Goal: Information Seeking & Learning: Learn about a topic

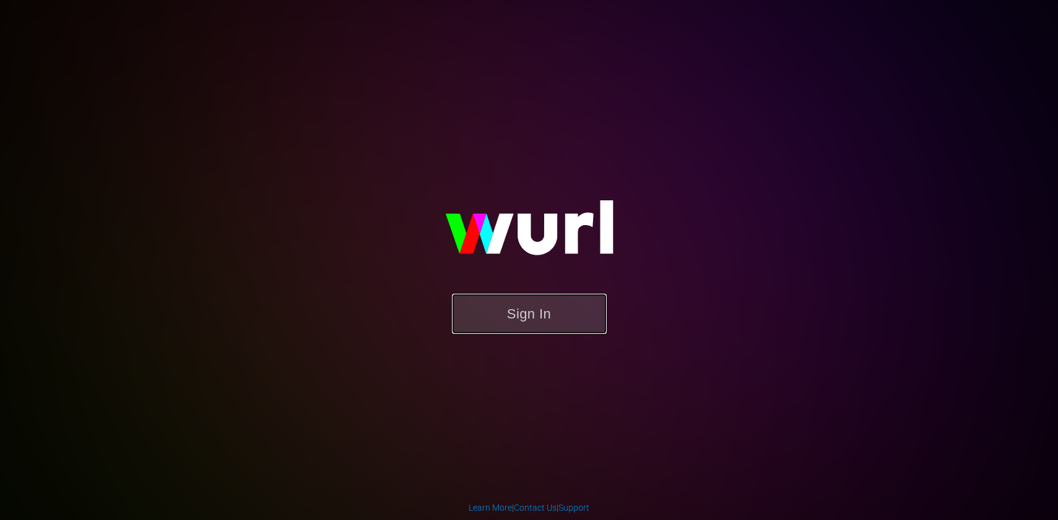
click at [557, 311] on button "Sign In" at bounding box center [529, 314] width 155 height 40
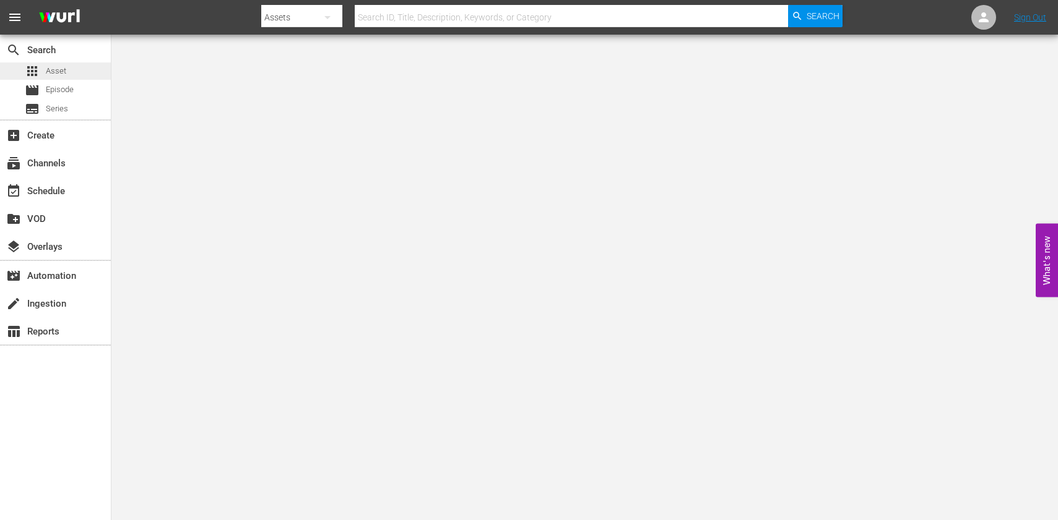
click at [64, 69] on span "Asset" at bounding box center [56, 71] width 20 height 12
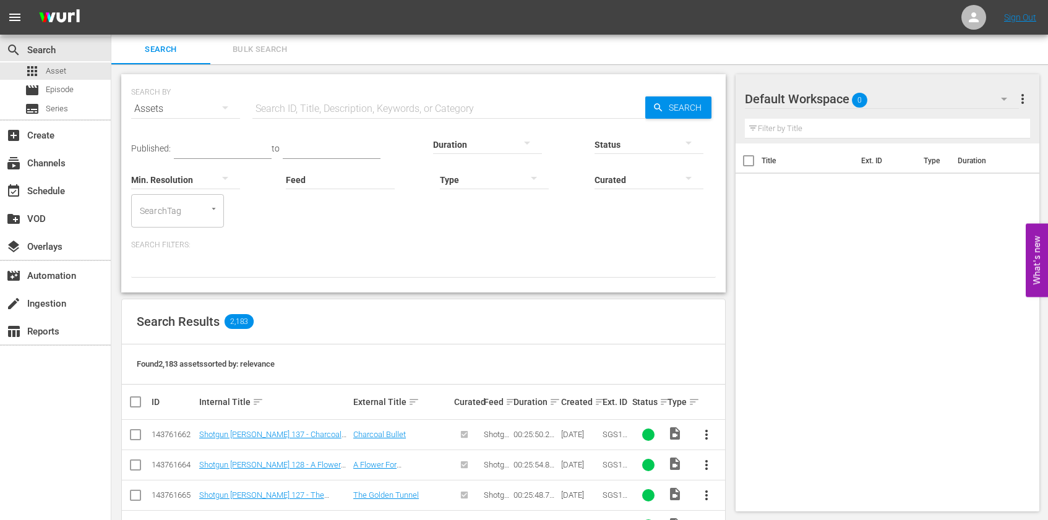
click at [399, 100] on input "text" at bounding box center [448, 109] width 393 height 30
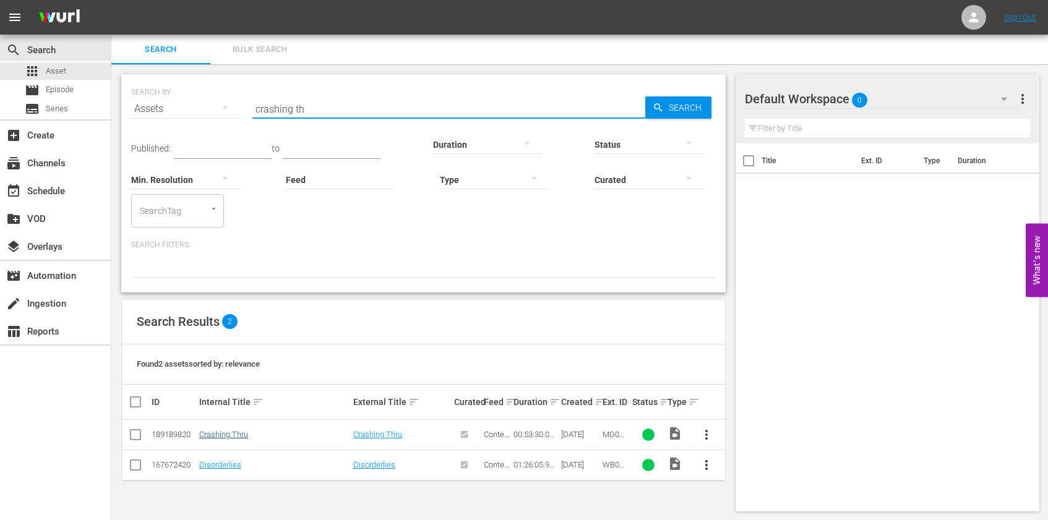
type input "crashing th"
click at [236, 434] on link "Crashing Thru" at bounding box center [223, 434] width 49 height 9
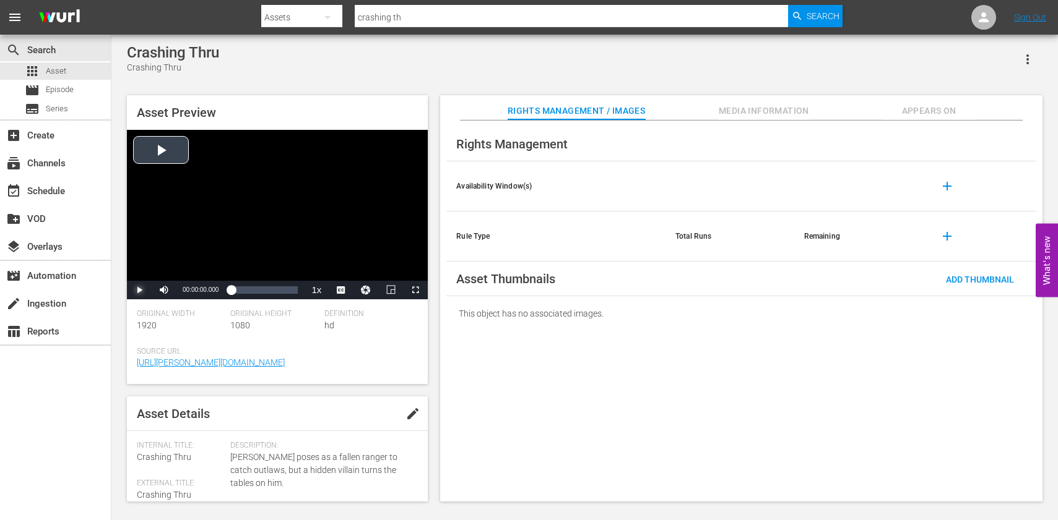
click at [139, 290] on span "Video Player" at bounding box center [139, 290] width 0 height 0
drag, startPoint x: 203, startPoint y: 290, endPoint x: 196, endPoint y: 290, distance: 7.5
click at [196, 290] on div "Volume Level" at bounding box center [187, 290] width 17 height 2
click at [242, 293] on div "00:08:55.001" at bounding box center [242, 290] width 1 height 12
click at [348, 261] on span "Video Player" at bounding box center [347, 260] width 11 height 12
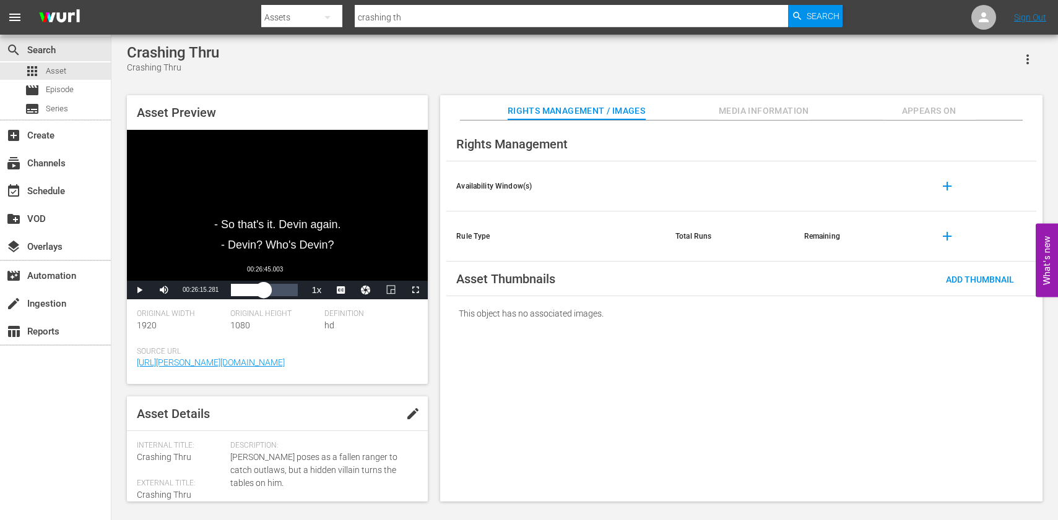
click at [264, 293] on div "Loaded : 19.83% 00:26:45.003 00:09:31.748" at bounding box center [264, 290] width 67 height 12
click at [282, 291] on div "00:40:37.227" at bounding box center [282, 290] width 1 height 12
click at [295, 293] on div "Loaded : 79.70% 00:51:31.117 00:41:38.720" at bounding box center [264, 290] width 67 height 12
click at [60, 72] on span "Asset" at bounding box center [56, 71] width 20 height 12
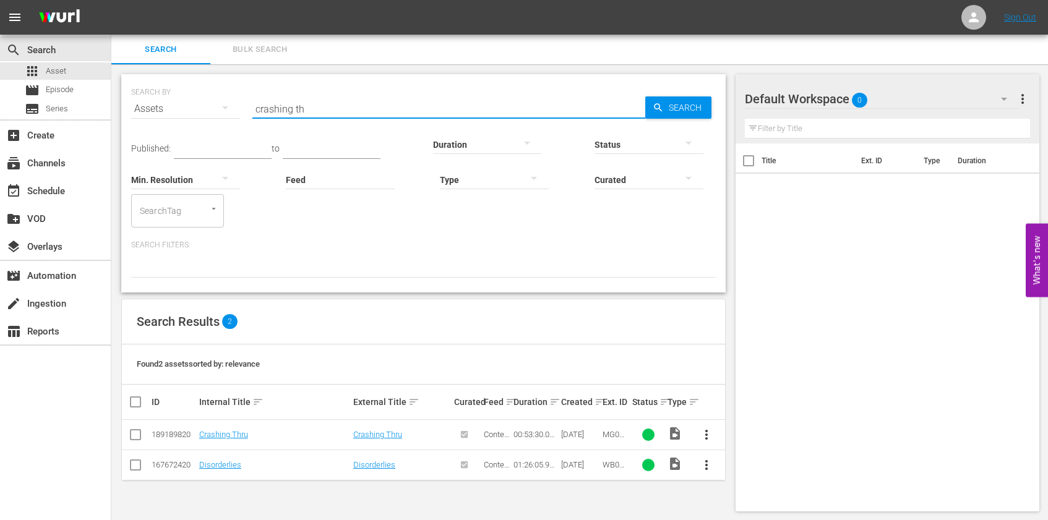
drag, startPoint x: 360, startPoint y: 112, endPoint x: 366, endPoint y: 106, distance: 8.3
click at [360, 113] on input "crashing th" at bounding box center [448, 109] width 393 height 30
type input "c"
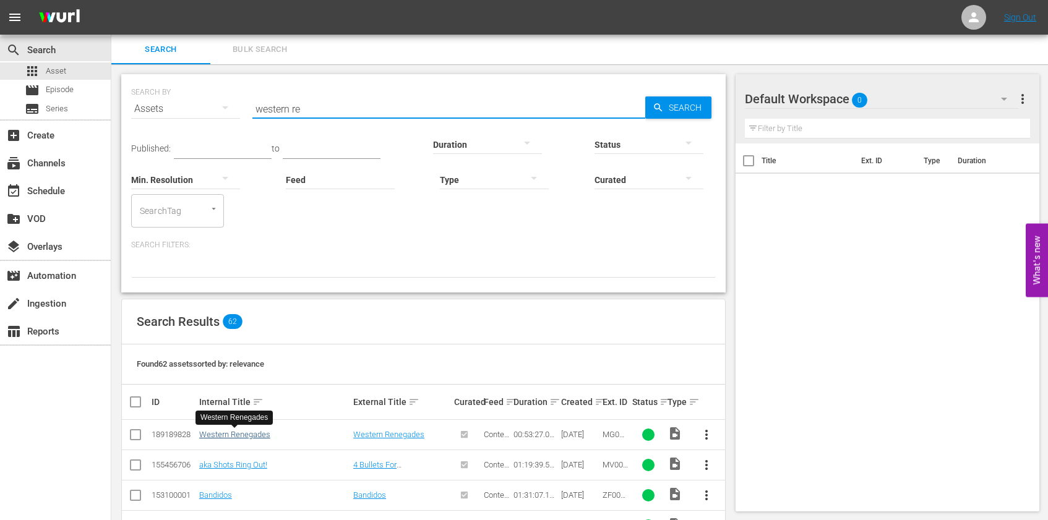
type input "western re"
click at [256, 436] on link "Western Renegades" at bounding box center [234, 434] width 71 height 9
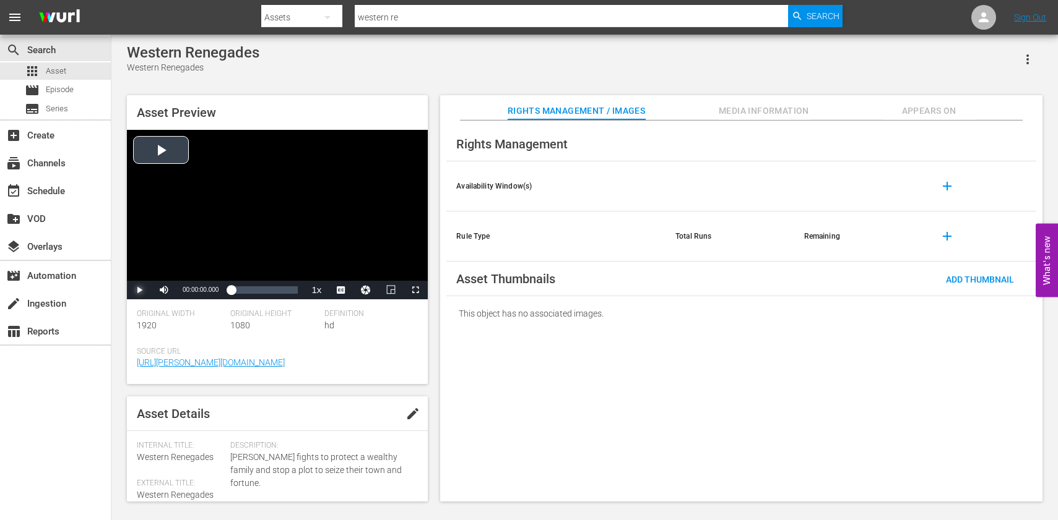
click at [139, 290] on span "Video Player" at bounding box center [139, 290] width 0 height 0
drag, startPoint x: 202, startPoint y: 290, endPoint x: 194, endPoint y: 290, distance: 7.4
click at [194, 290] on div "Volume Level" at bounding box center [187, 290] width 16 height 2
click at [342, 263] on span "Video Player" at bounding box center [347, 260] width 11 height 12
click at [247, 290] on div "00:12:52.064" at bounding box center [247, 290] width 1 height 12
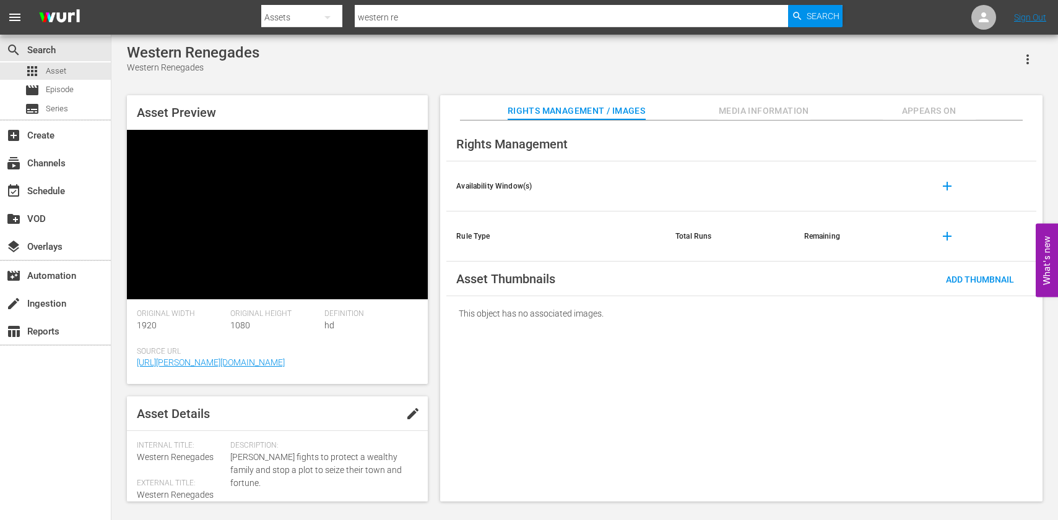
click at [434, 361] on div "Asset Preview Video Player is loading. Play Video Pause Mute 98% Current Time 0…" at bounding box center [585, 292] width 928 height 407
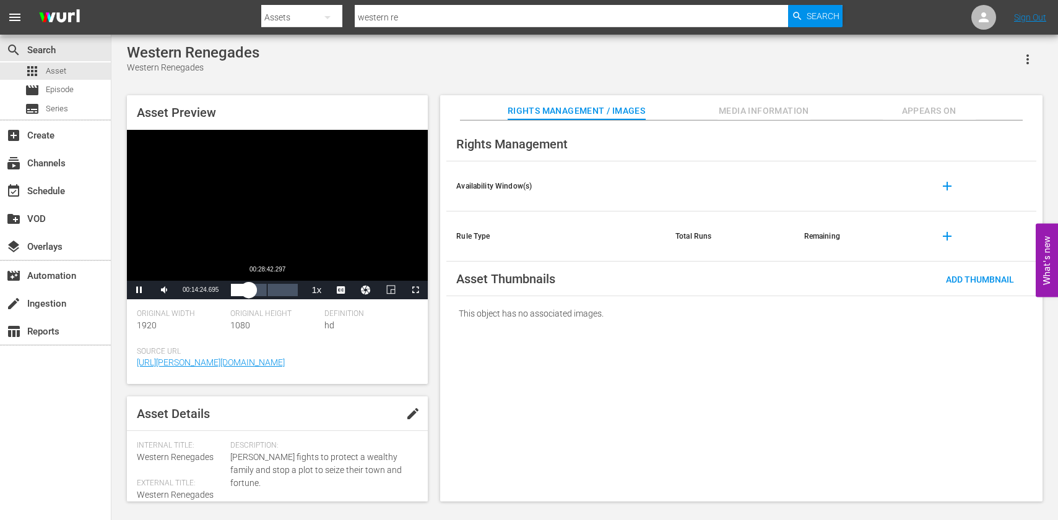
click at [267, 293] on div "00:28:42.297" at bounding box center [267, 290] width 1 height 12
click at [283, 293] on div "Loaded : 60.67% 00:41:34.362 00:31:24.710" at bounding box center [264, 290] width 67 height 12
click at [296, 293] on div "Loaded : 82.40% 00:51:57.952 00:42:59.049" at bounding box center [264, 290] width 67 height 12
click at [64, 72] on span "Asset" at bounding box center [56, 71] width 20 height 12
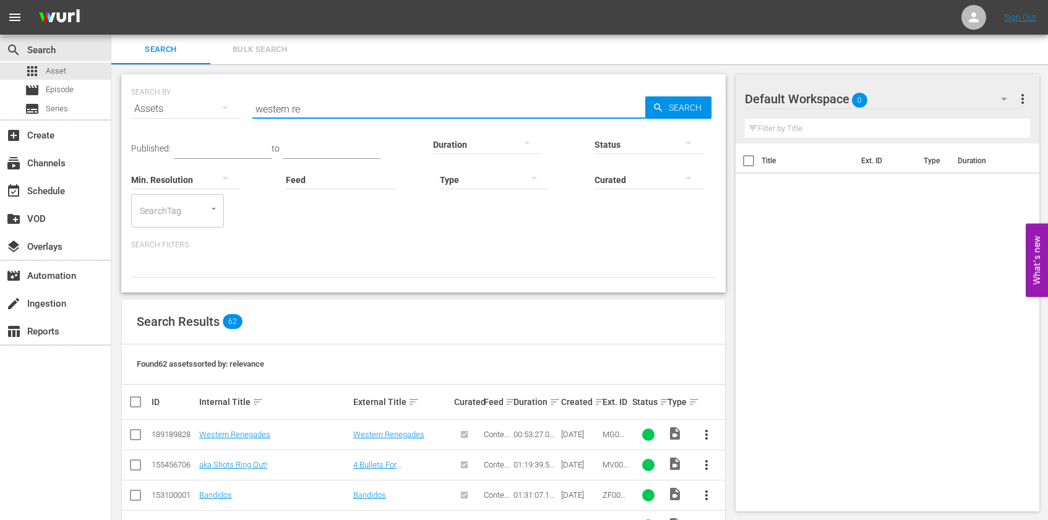
drag, startPoint x: 311, startPoint y: 108, endPoint x: 194, endPoint y: 93, distance: 117.9
click at [194, 93] on div "SEARCH BY Search By Assets Search ID, Title, Description, Keywords, or Category…" at bounding box center [423, 101] width 585 height 45
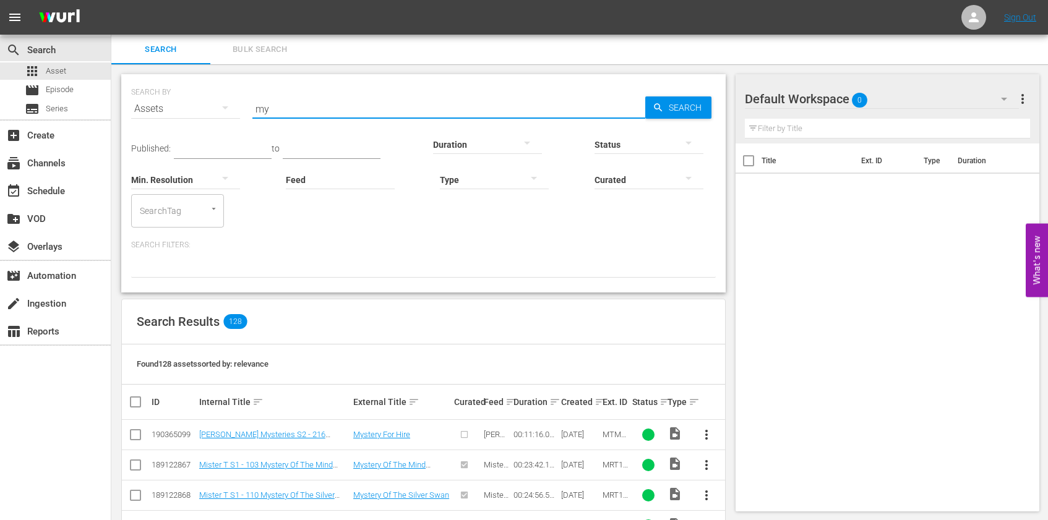
type input "m"
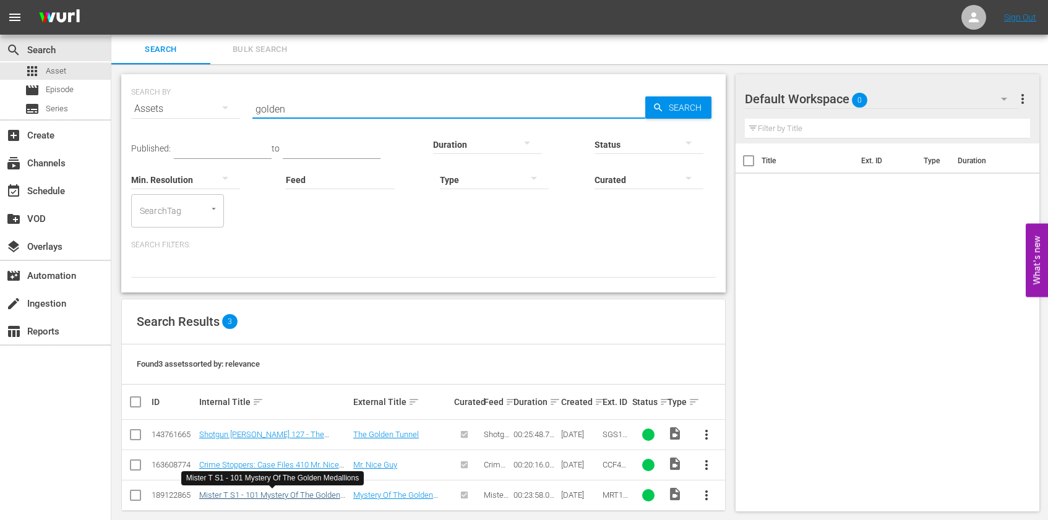
type input "golden"
click at [329, 494] on link "Mister T S1 - 101 Mystery Of The Golden Medallions" at bounding box center [269, 500] width 141 height 19
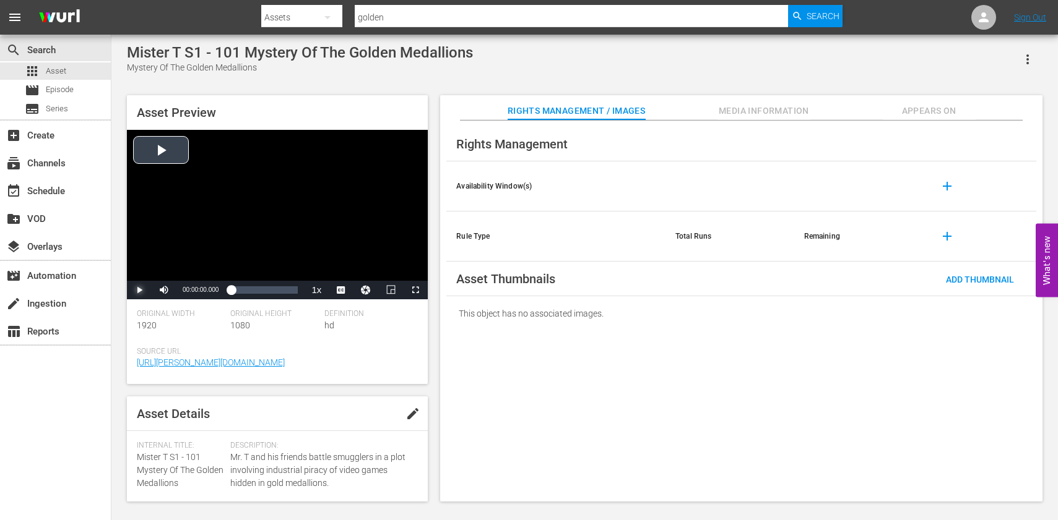
click at [139, 290] on span "Video Player" at bounding box center [139, 290] width 0 height 0
click at [345, 261] on span "Video Player" at bounding box center [347, 260] width 11 height 12
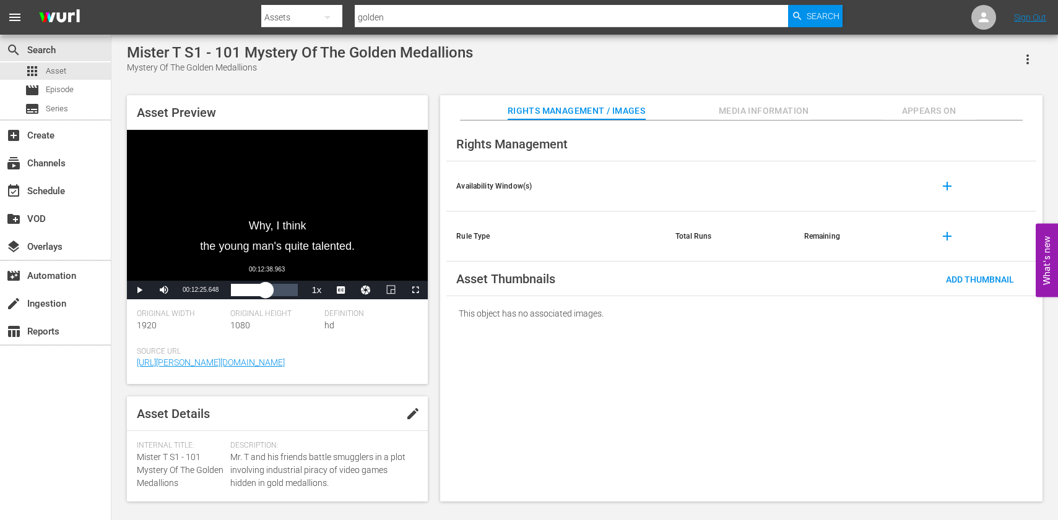
click at [267, 290] on div "Loaded : 16.28% 00:12:38.963 00:02:48.514" at bounding box center [264, 290] width 67 height 12
click at [285, 293] on div "Loaded : 64.30% 00:19:31.733 00:14:20.635" at bounding box center [264, 290] width 67 height 12
click at [297, 293] on div "00:20:53.595" at bounding box center [264, 290] width 66 height 12
click at [56, 73] on span "Asset" at bounding box center [56, 71] width 20 height 12
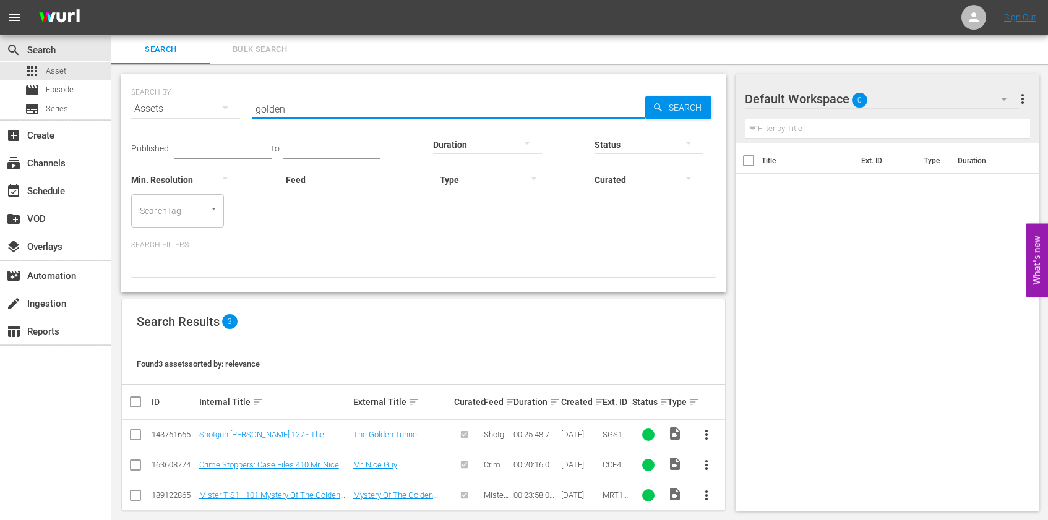
drag, startPoint x: 310, startPoint y: 109, endPoint x: 191, endPoint y: 109, distance: 118.8
click at [197, 109] on div "SEARCH BY Search By Assets Search ID, Title, Description, Keywords, or Category…" at bounding box center [423, 101] width 585 height 45
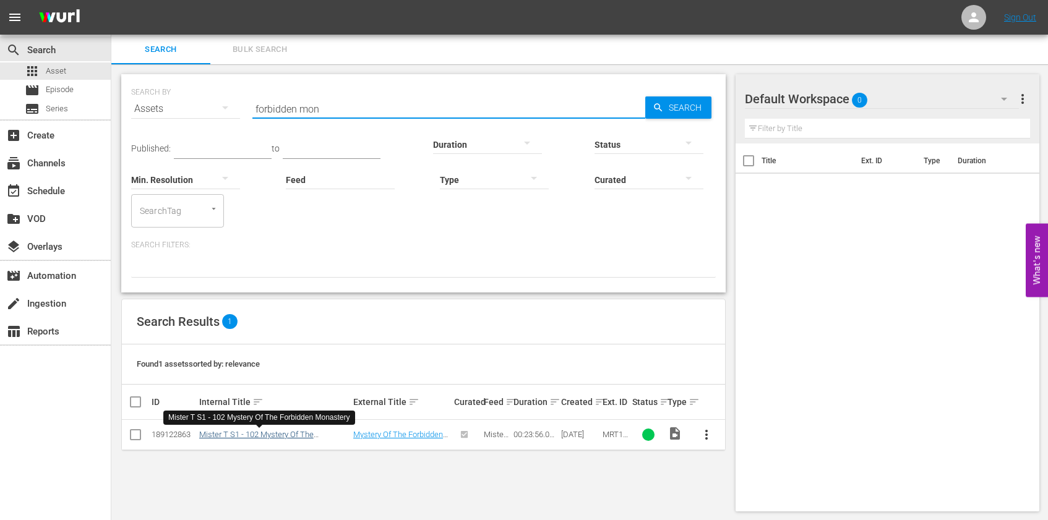
type input "forbidden mon"
click at [295, 436] on link "Mister T S1 - 102 Mystery Of The Forbidden Monastery" at bounding box center [256, 439] width 114 height 19
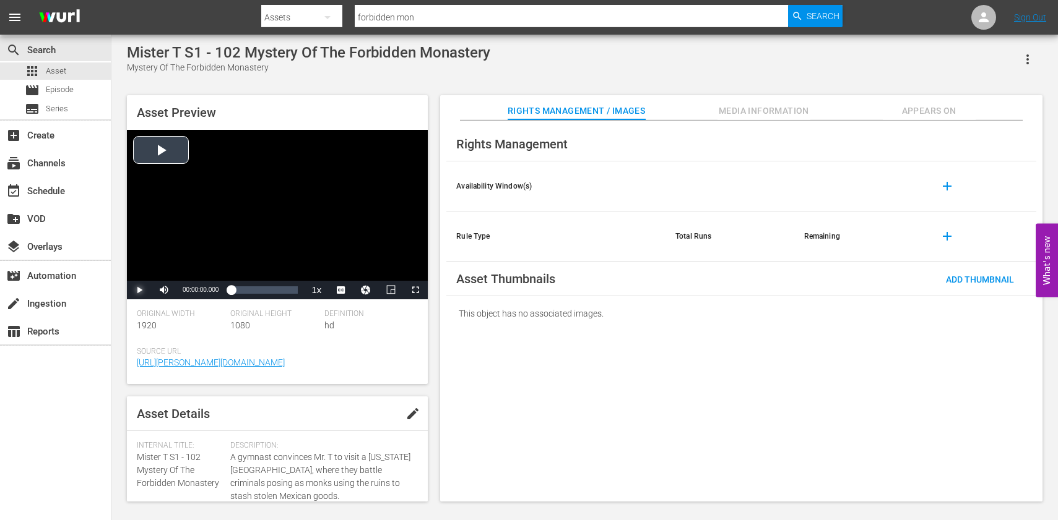
click at [139, 290] on span "Video Player" at bounding box center [139, 290] width 0 height 0
click at [345, 262] on span "Video Player" at bounding box center [347, 260] width 11 height 12
click at [245, 292] on div "Loaded : 5.01% 00:05:05.822 00:00:20.474" at bounding box center [264, 290] width 67 height 12
click at [262, 288] on div "Loaded : 29.68% 00:11:04.831 00:06:02.004" at bounding box center [264, 290] width 67 height 12
click at [282, 290] on div "Loaded : 57.71% 00:18:13.494 00:12:47.262" at bounding box center [264, 290] width 67 height 12
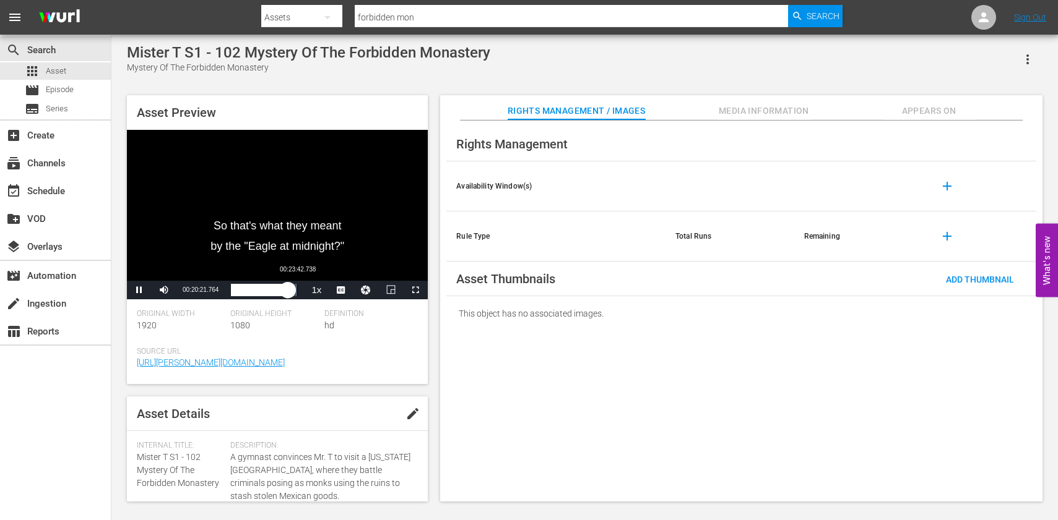
click at [288, 293] on div "00:20:21.871" at bounding box center [259, 290] width 57 height 12
click at [436, 367] on div "Asset Preview Video Player is loading. Play Video Pause Mute Current Time 00:23…" at bounding box center [585, 292] width 928 height 407
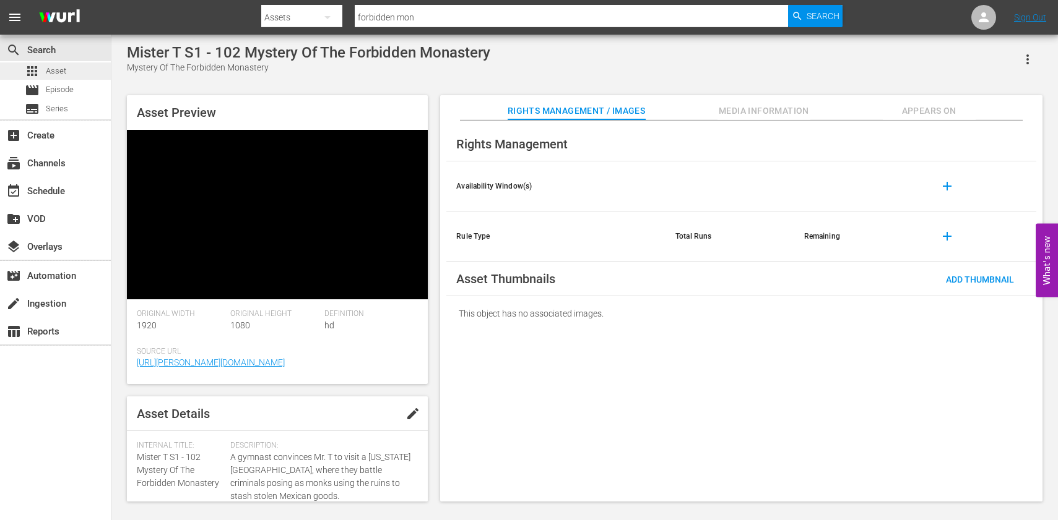
click at [61, 72] on span "Asset" at bounding box center [56, 71] width 20 height 12
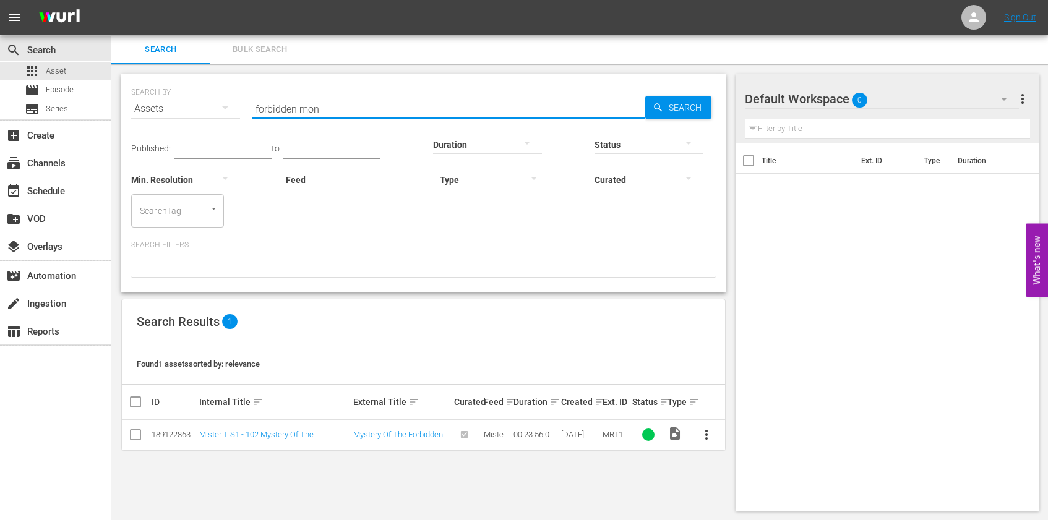
drag, startPoint x: 355, startPoint y: 111, endPoint x: 223, endPoint y: 103, distance: 132.1
click at [223, 103] on div "SEARCH BY Search By Assets Search ID, Title, Description, Keywords, or Category…" at bounding box center [423, 101] width 585 height 45
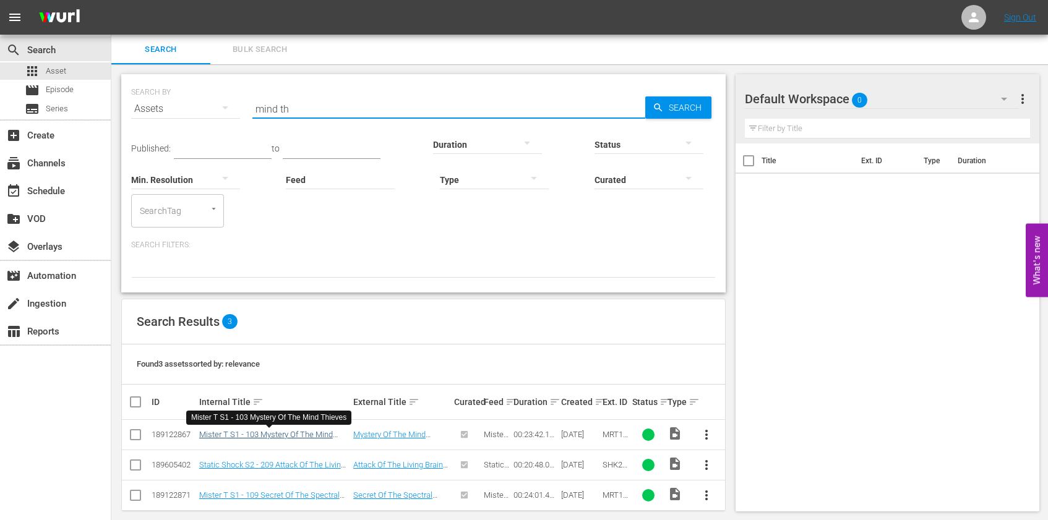
type input "mind th"
click at [302, 434] on link "Mister T S1 - 103 Mystery Of The Mind Thieves" at bounding box center [266, 439] width 134 height 19
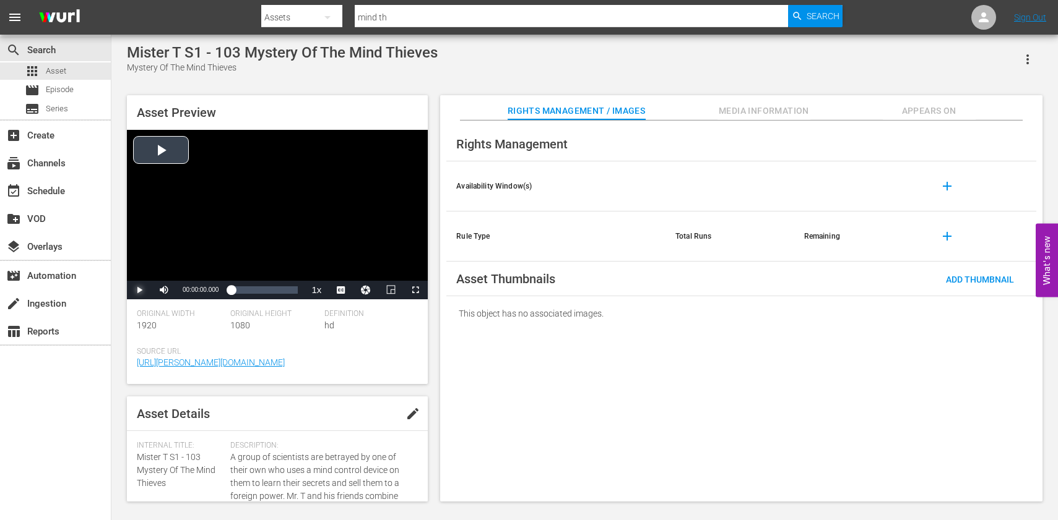
click at [139, 290] on span "Video Player" at bounding box center [139, 290] width 0 height 0
click at [348, 261] on span "Video Player" at bounding box center [347, 260] width 11 height 12
click at [233, 289] on div "00:00:46.767" at bounding box center [232, 290] width 2 height 12
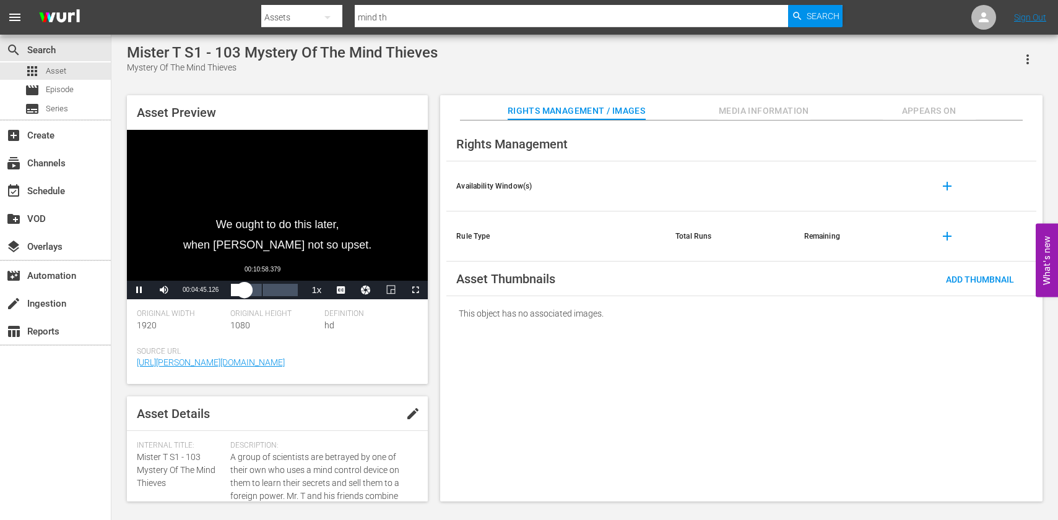
click at [262, 290] on div "00:10:58.379" at bounding box center [262, 290] width 1 height 12
click at [280, 291] on div "Loaded : 54.47% 00:17:10.696 00:11:49.275" at bounding box center [264, 290] width 67 height 12
click at [295, 291] on div "00:22:36.262" at bounding box center [295, 290] width 1 height 12
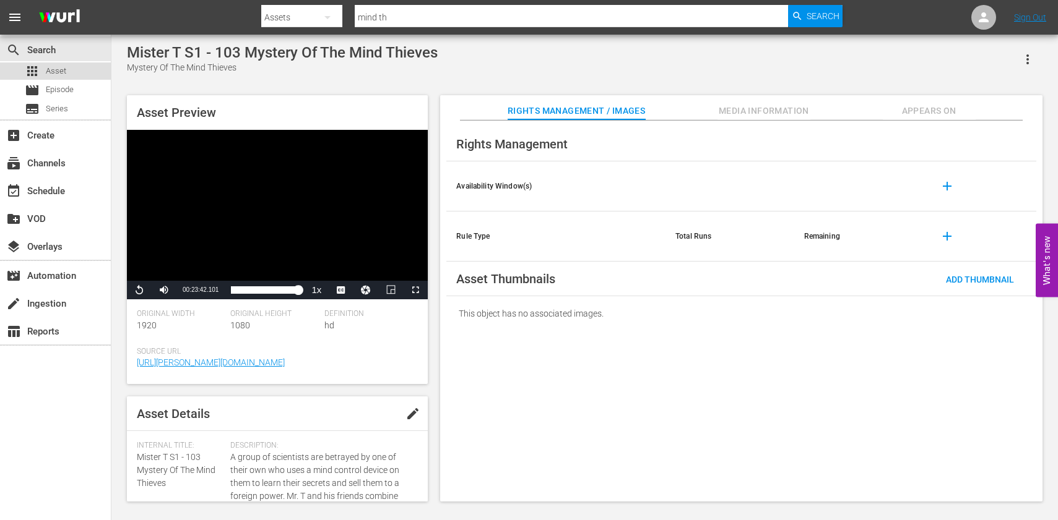
click at [65, 74] on span "Asset" at bounding box center [56, 71] width 20 height 12
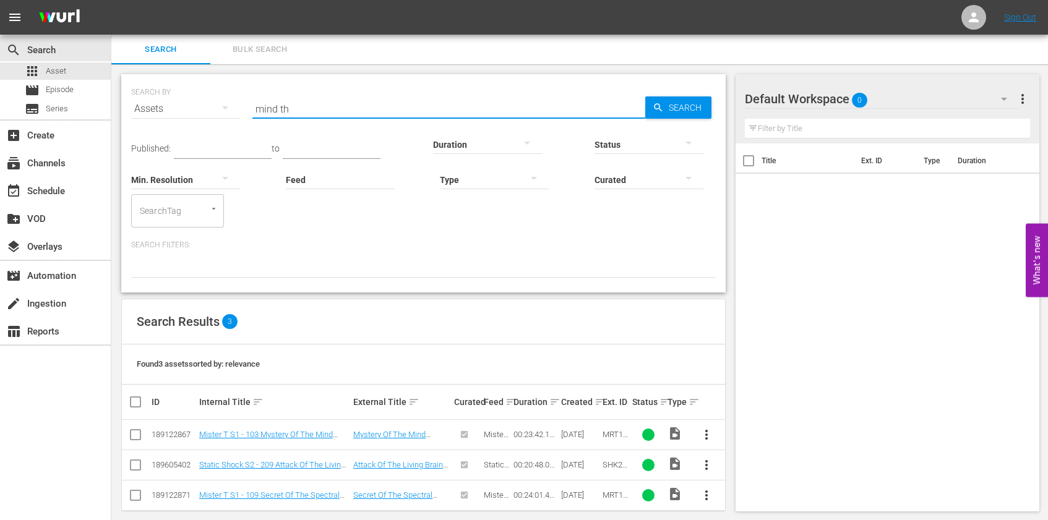
drag, startPoint x: 311, startPoint y: 106, endPoint x: 181, endPoint y: 90, distance: 131.0
click at [184, 90] on div "SEARCH BY Search By Assets Search ID, Title, Description, Keywords, or Category…" at bounding box center [423, 101] width 585 height 45
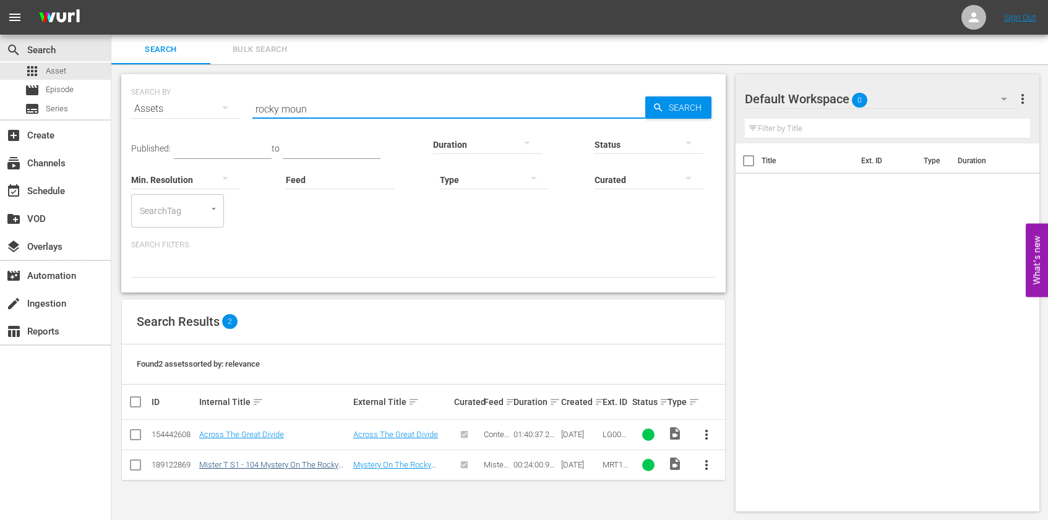
type input "rocky moun"
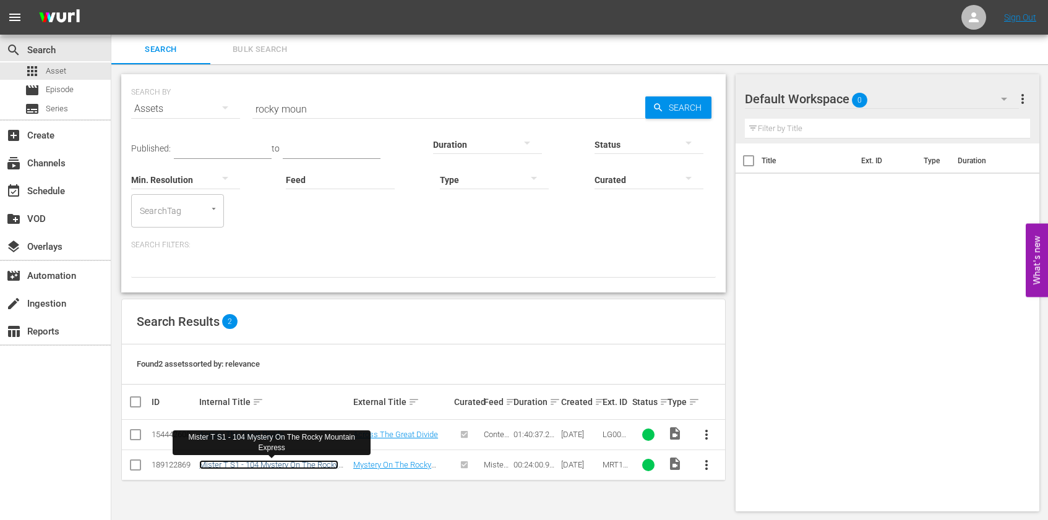
click at [285, 465] on link "Mister T S1 - 104 Mystery On The Rocky Mountain Express" at bounding box center [268, 469] width 139 height 19
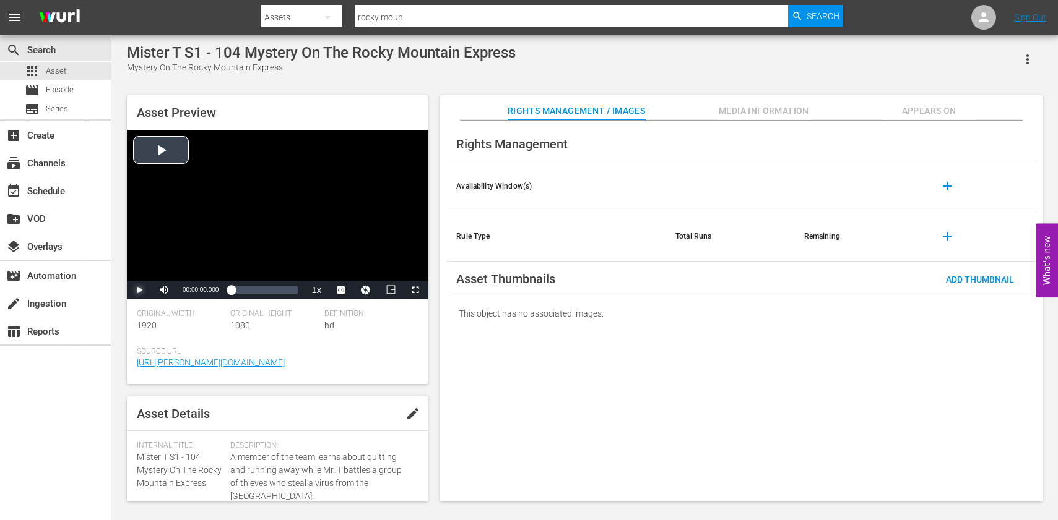
click at [139, 290] on span "Video Player" at bounding box center [139, 290] width 0 height 0
click at [347, 272] on span "Video Player" at bounding box center [347, 274] width 11 height 12
click at [233, 291] on div "00:00:37.809" at bounding box center [232, 290] width 2 height 12
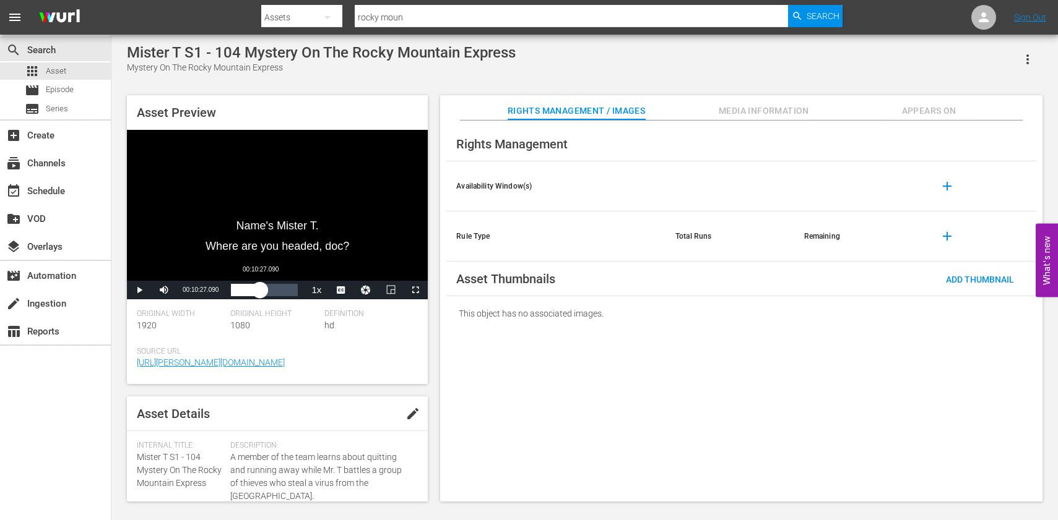
click at [260, 290] on div "Loaded : 27.92% 00:10:27.090 00:05:37.981" at bounding box center [264, 290] width 67 height 12
click at [278, 293] on div "Loaded : 51.26% 00:16:57.935 00:11:13.981" at bounding box center [264, 290] width 67 height 12
click at [293, 292] on div "00:22:14.234" at bounding box center [293, 290] width 1 height 12
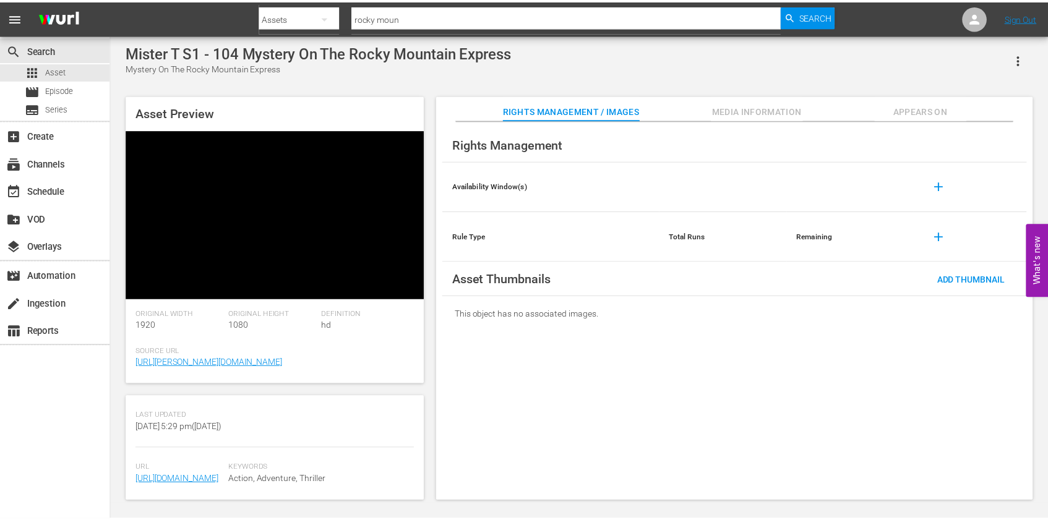
scroll to position [155, 0]
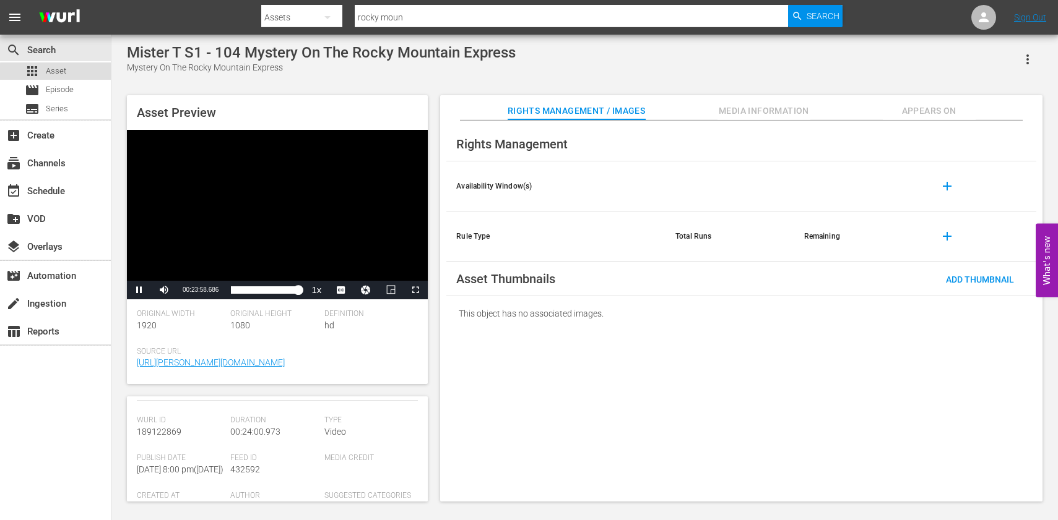
click at [58, 72] on span "Asset" at bounding box center [56, 71] width 20 height 12
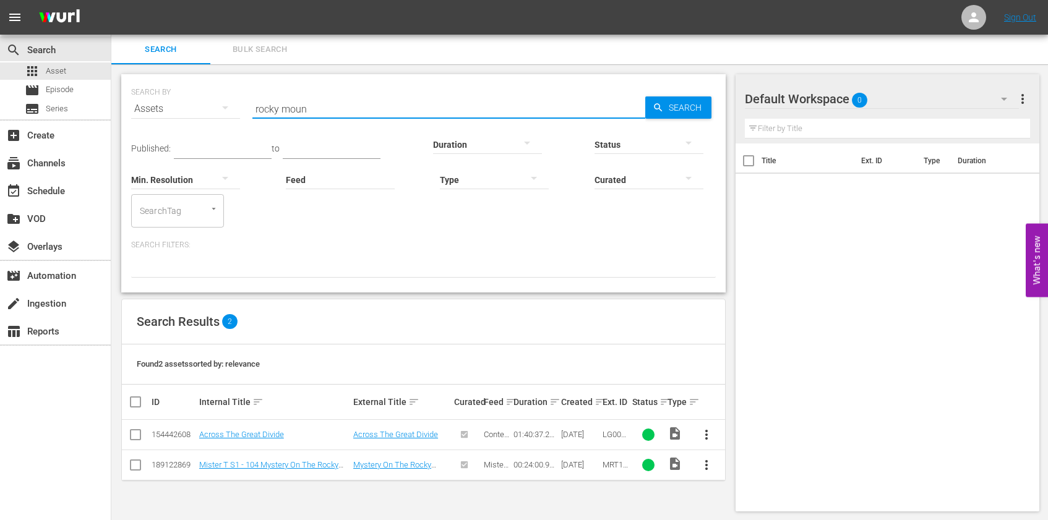
drag, startPoint x: 356, startPoint y: 113, endPoint x: 220, endPoint y: 108, distance: 136.9
click at [220, 108] on div "SEARCH BY Search By Assets Search ID, Title, Description, Keywords, or Category…" at bounding box center [423, 101] width 585 height 45
type input "hundred year"
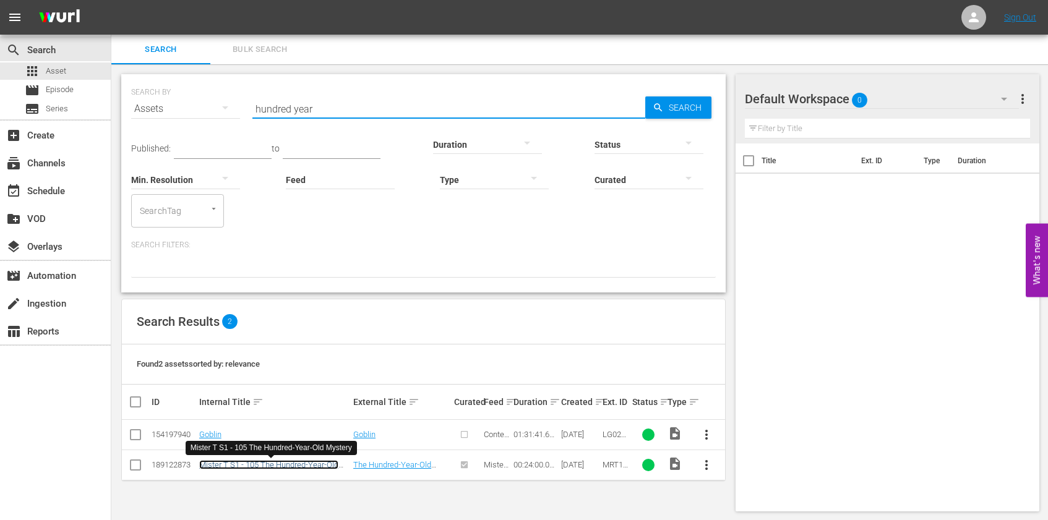
click at [310, 464] on link "Mister T S1 - 105 The Hundred-Year-Old Mystery" at bounding box center [268, 469] width 139 height 19
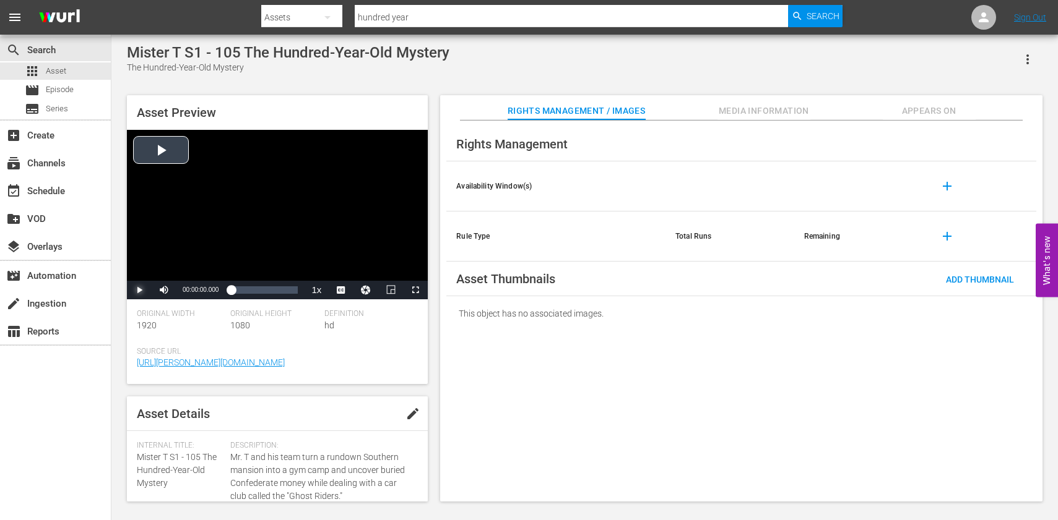
click at [139, 290] on span "Video Player" at bounding box center [139, 290] width 0 height 0
click at [342, 270] on span "Video Player" at bounding box center [347, 274] width 11 height 12
click at [232, 293] on div "00:00:31.048" at bounding box center [231, 290] width 1 height 12
click at [263, 292] on div "Loaded : 25.85% 00:11:20.018 00:05:11.603" at bounding box center [264, 290] width 67 height 12
click at [278, 294] on div "Loaded : 55.46% 00:16:53.360 00:12:17.863" at bounding box center [264, 290] width 67 height 12
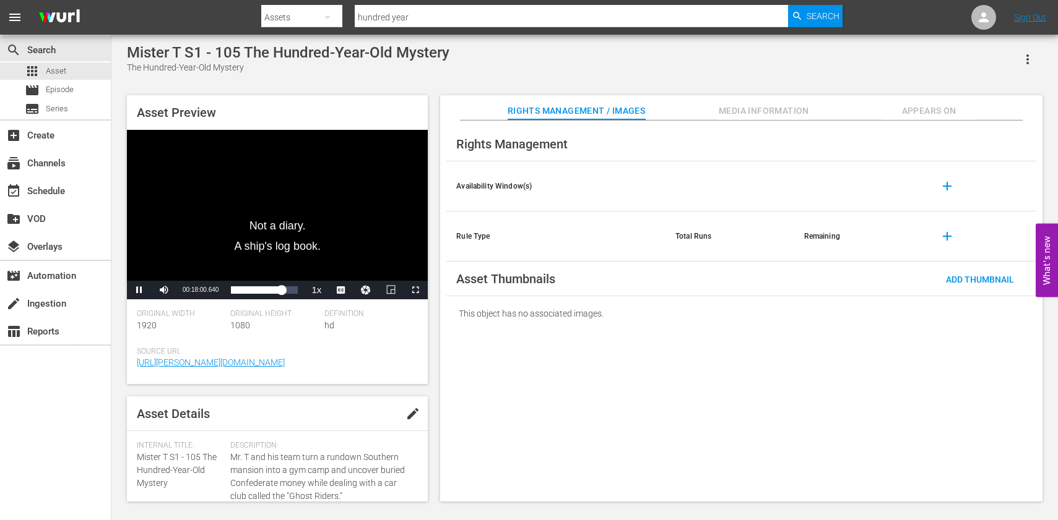
click at [668, 62] on div "Mister T S1 - 105 The Hundred-Year-Old Mystery The Hundred-Year-Old Mystery" at bounding box center [584, 59] width 915 height 30
click at [294, 292] on div "Loaded : 80.49% 00:22:40.036 00:18:17.290" at bounding box center [264, 290] width 67 height 12
click at [69, 71] on div "apps Asset" at bounding box center [55, 71] width 111 height 17
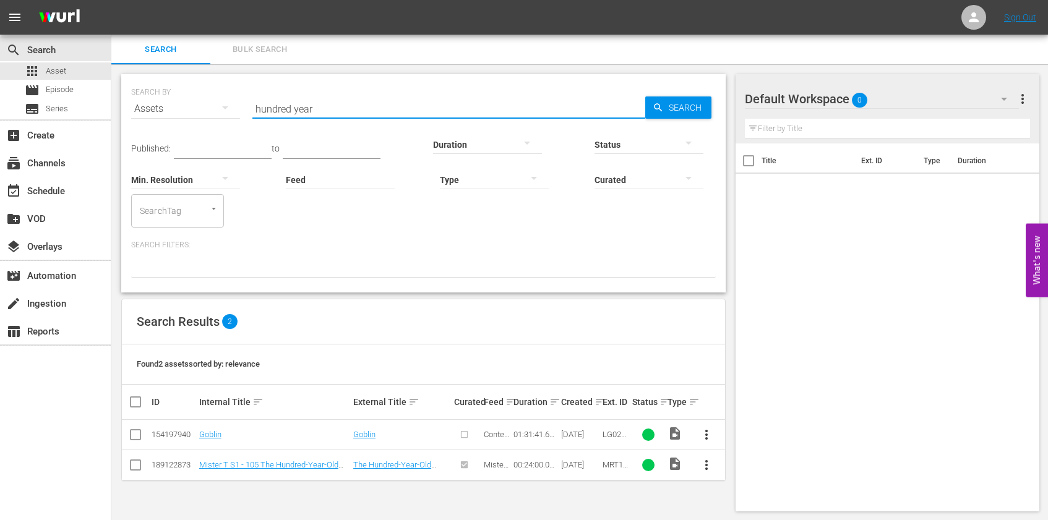
drag, startPoint x: 366, startPoint y: 109, endPoint x: 197, endPoint y: 108, distance: 168.3
click at [197, 108] on div "SEARCH BY Search By Assets Search ID, Title, Description, Keywords, or Category…" at bounding box center [423, 101] width 585 height 45
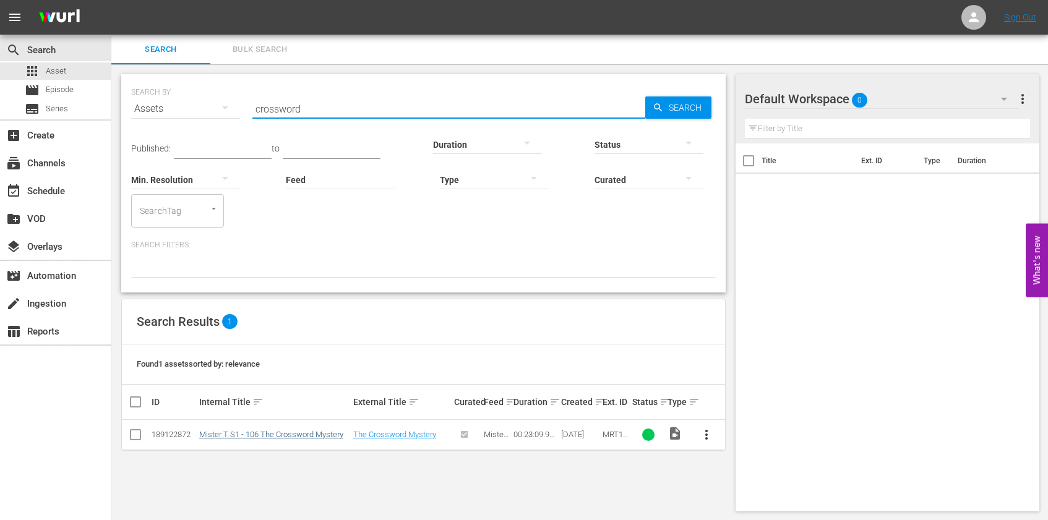
type input "crossword"
click at [301, 436] on link "Mister T S1 - 106 The Crossword Mystery" at bounding box center [271, 434] width 144 height 9
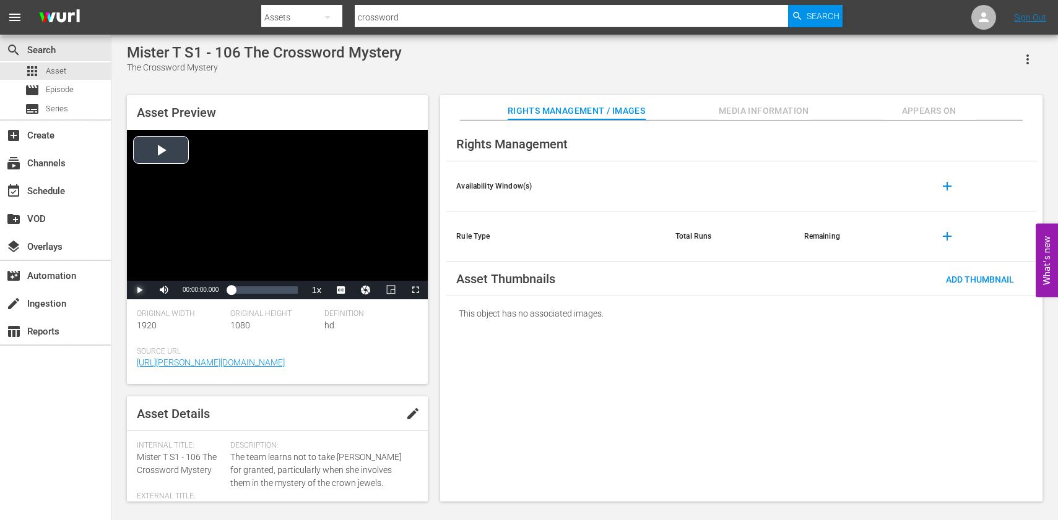
click at [139, 290] on span "Video Player" at bounding box center [139, 290] width 0 height 0
click at [346, 262] on span "Video Player" at bounding box center [347, 260] width 11 height 12
click at [231, 288] on div "00:00:06.873" at bounding box center [231, 290] width 1 height 12
click at [239, 290] on div "00:03:04.513" at bounding box center [235, 290] width 9 height 12
click at [269, 291] on div "00:12:52.216" at bounding box center [268, 290] width 1 height 12
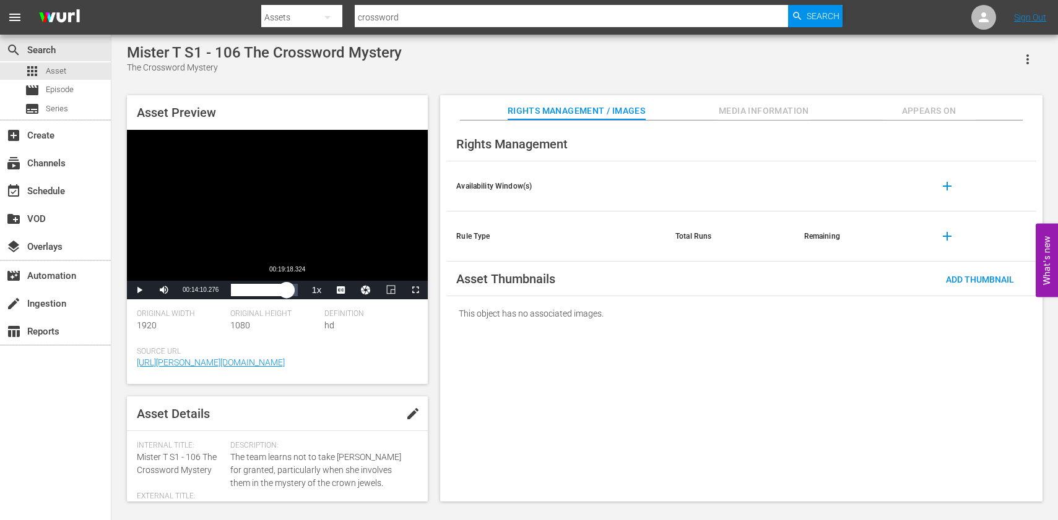
click at [287, 293] on div "Loaded : 65.68% 00:19:18.324 00:14:10.320" at bounding box center [264, 290] width 67 height 12
click at [295, 293] on div "00:20:28.791" at bounding box center [263, 290] width 64 height 12
click at [59, 74] on span "Asset" at bounding box center [56, 71] width 20 height 12
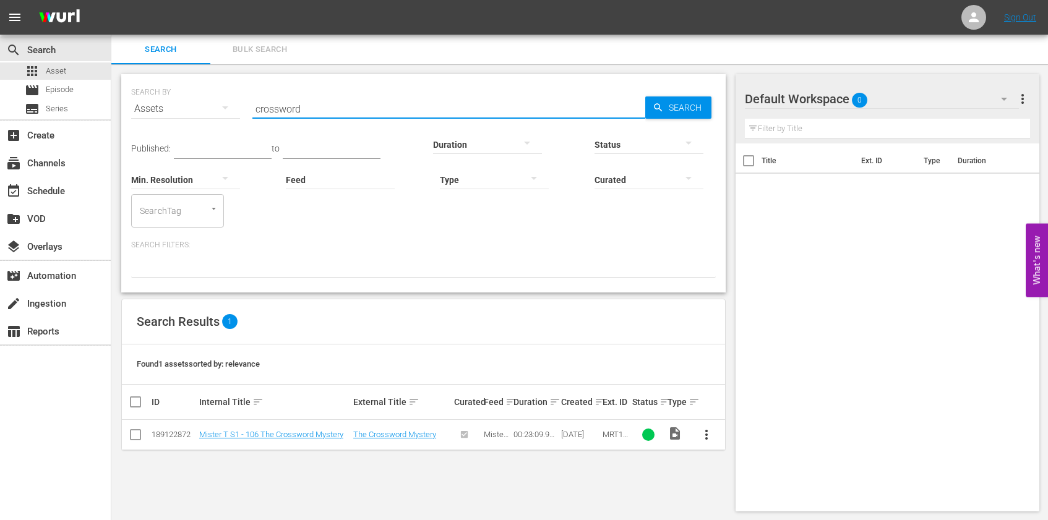
drag, startPoint x: 326, startPoint y: 111, endPoint x: 190, endPoint y: 95, distance: 136.4
click at [190, 96] on div "SEARCH BY Search By Assets Search ID, Title, Description, Keywords, or Category…" at bounding box center [423, 101] width 585 height 45
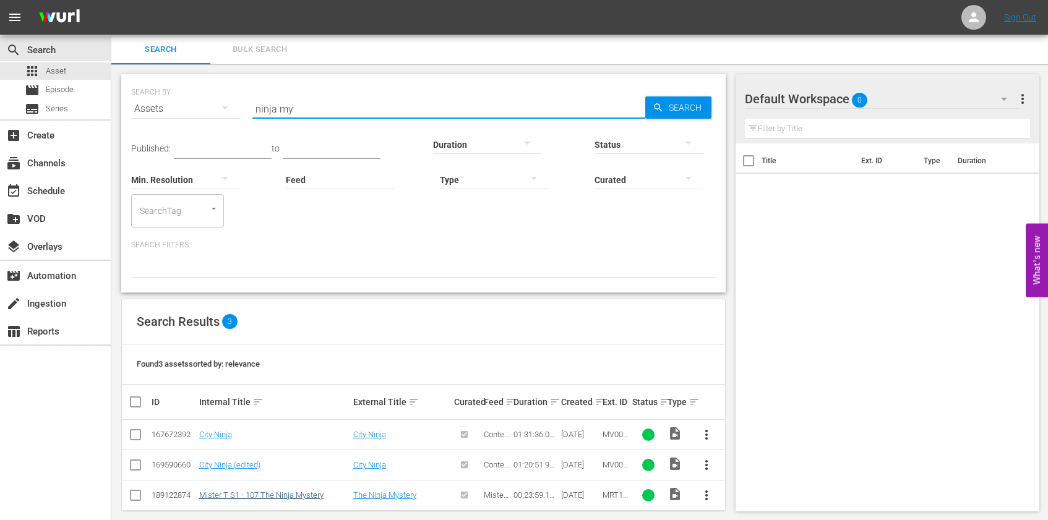
type input "ninja my"
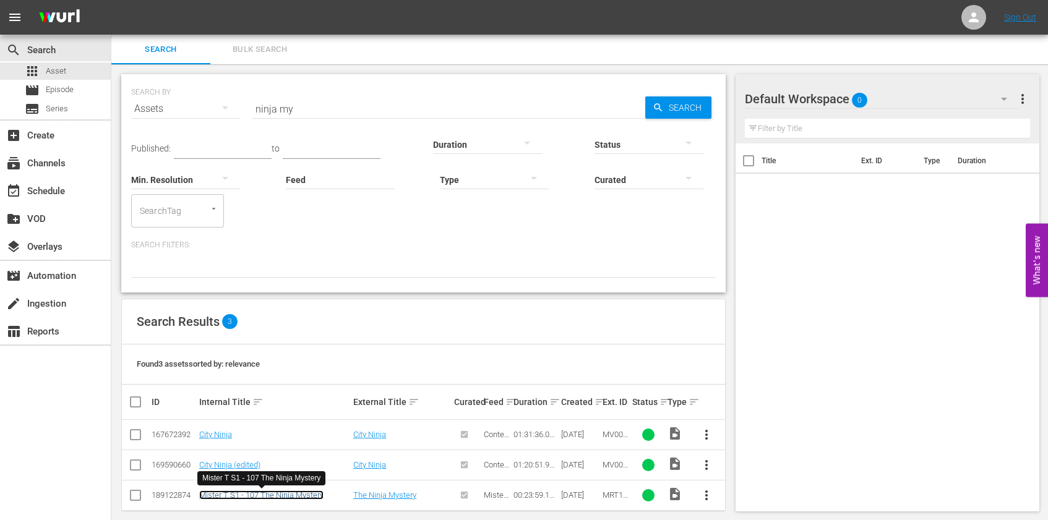
click at [295, 493] on link "Mister T S1 - 107 The Ninja Mystery" at bounding box center [261, 495] width 124 height 9
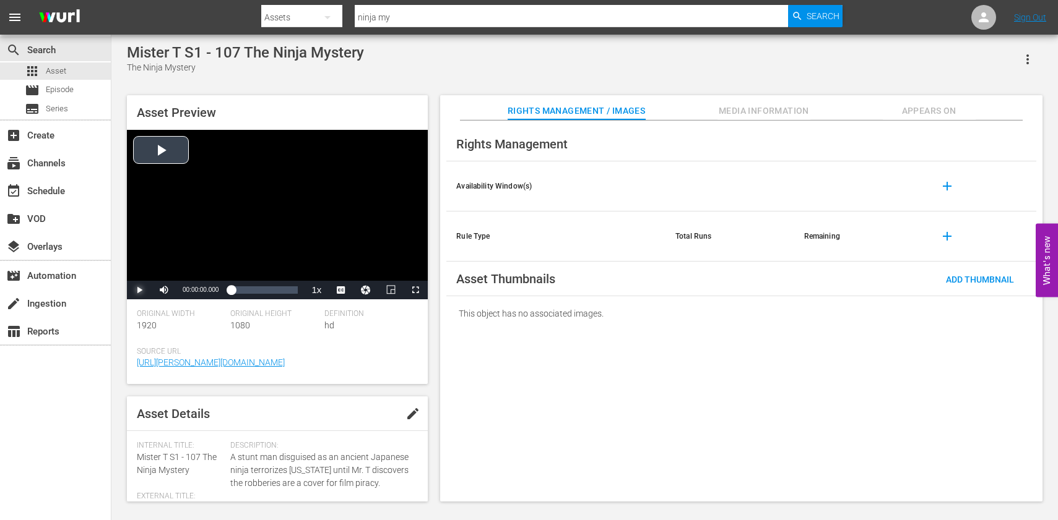
click at [139, 290] on span "Video Player" at bounding box center [139, 290] width 0 height 0
click at [347, 258] on span "Video Player" at bounding box center [347, 260] width 11 height 12
click at [248, 295] on div "Loaded : 7.50% 00:05:19.800 00:00:44.459" at bounding box center [264, 290] width 67 height 12
click at [437, 342] on div "Asset Preview Video Player is loading. Play Video Pause Mute Current Time 00:06…" at bounding box center [585, 292] width 928 height 407
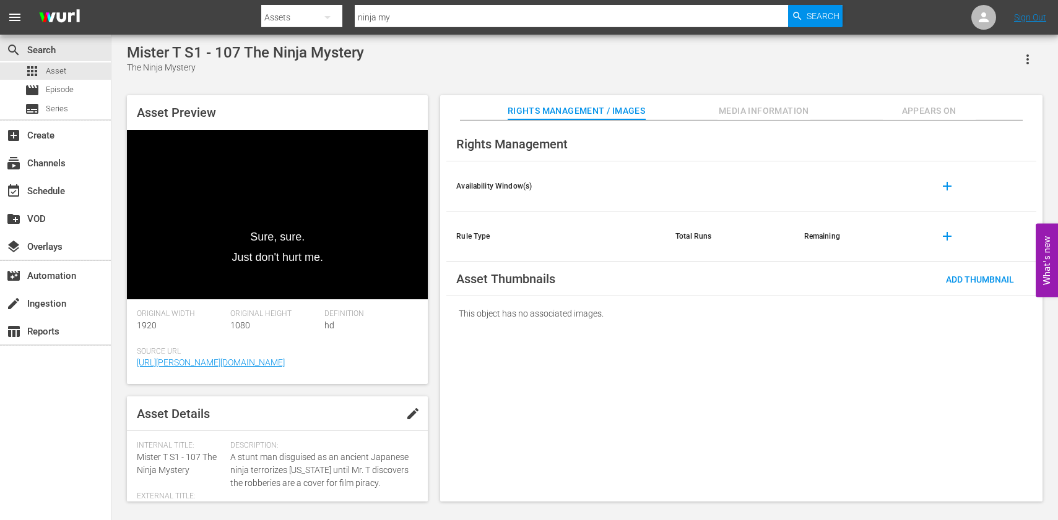
click at [433, 337] on div "Asset Preview Sure, sure. Just don't hurt me. Video Player is loading. Play Vid…" at bounding box center [585, 292] width 928 height 407
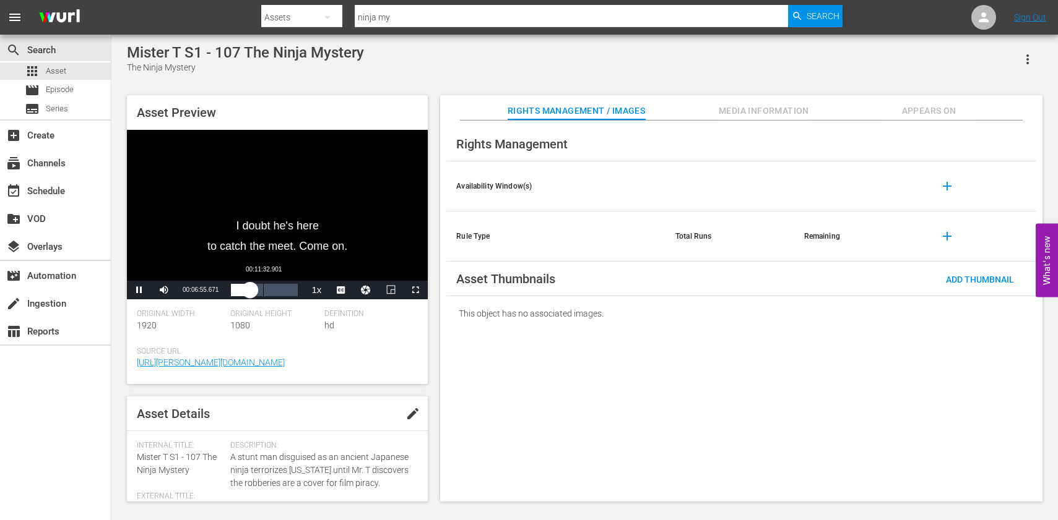
click at [263, 290] on div "Loaded : 33.37% 00:11:32.901 00:06:55.852" at bounding box center [264, 290] width 67 height 12
click at [281, 294] on div "Loaded : 56.34% 00:17:46.002 00:12:27.355" at bounding box center [264, 290] width 67 height 12
click at [294, 298] on div "Loaded : 81.80% 00:22:39.152 00:18:33.107" at bounding box center [264, 290] width 79 height 19
click at [59, 72] on span "Asset" at bounding box center [56, 71] width 20 height 12
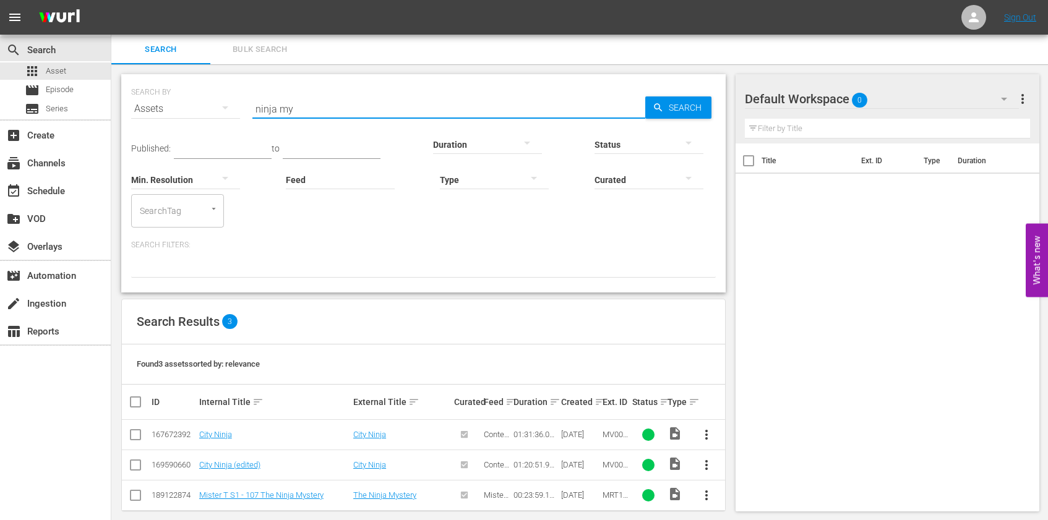
drag, startPoint x: 350, startPoint y: 102, endPoint x: 183, endPoint y: 101, distance: 167.1
click at [183, 101] on div "SEARCH BY Search By Assets Search ID, Title, Description, Keywords, or Category…" at bounding box center [423, 101] width 585 height 45
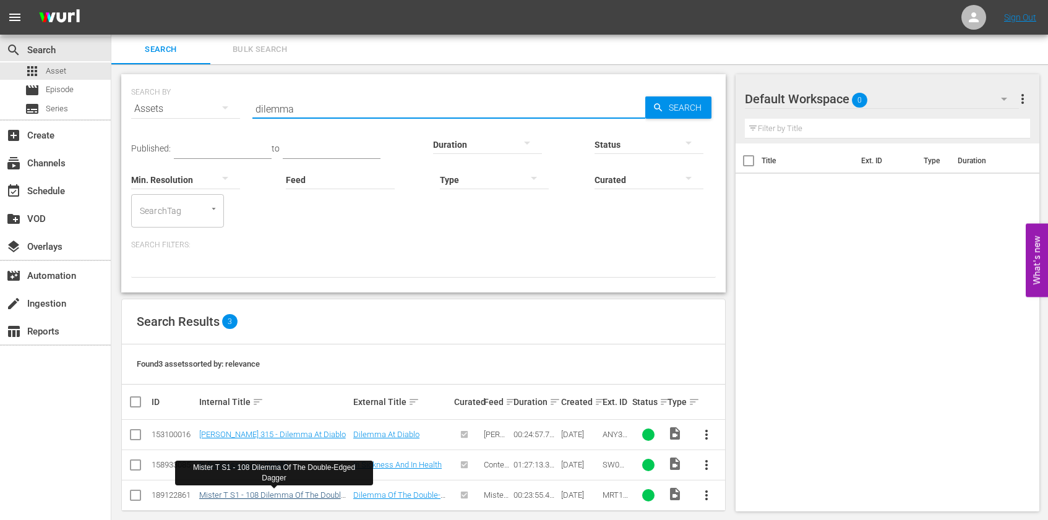
type input "dilemma"
click at [244, 494] on link "Mister T S1 - 108 Dilemma Of The Double-Edged Dagger" at bounding box center [273, 500] width 149 height 19
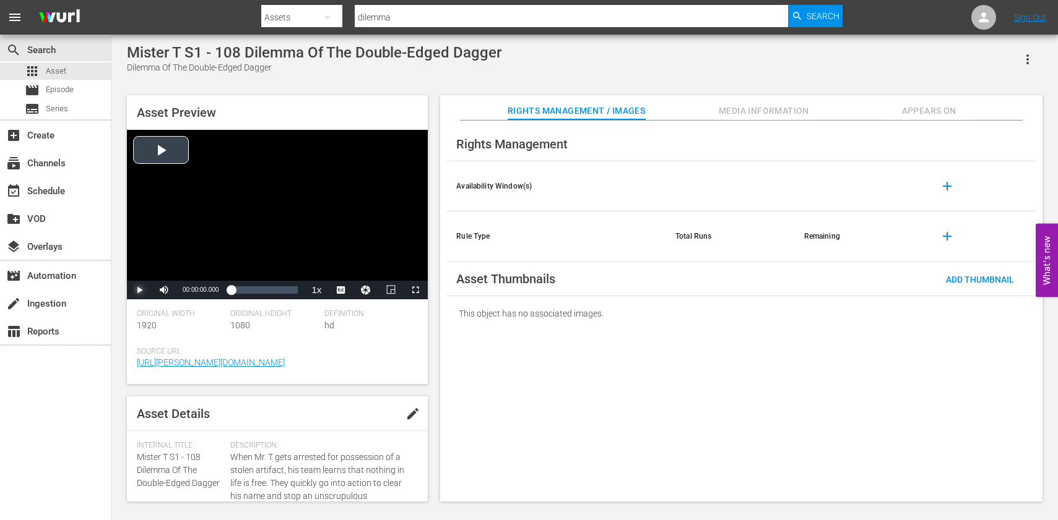
click at [139, 290] on span "Video Player" at bounding box center [139, 290] width 0 height 0
click at [339, 262] on span "CC1 Captions" at bounding box center [341, 259] width 23 height 9
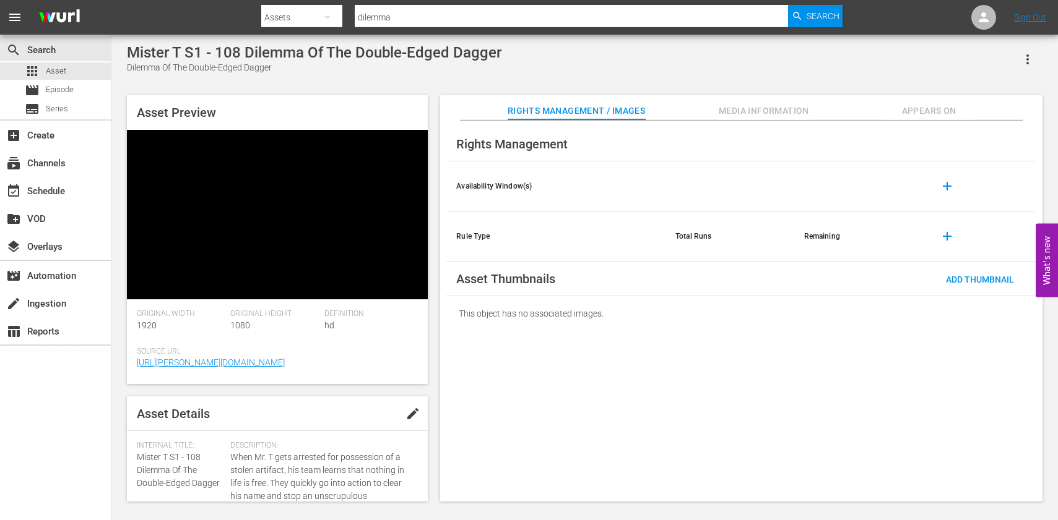
click at [433, 369] on div "Asset Preview Video Player is loading. Play Video Pause Mute Current Time 00:00…" at bounding box center [585, 292] width 928 height 407
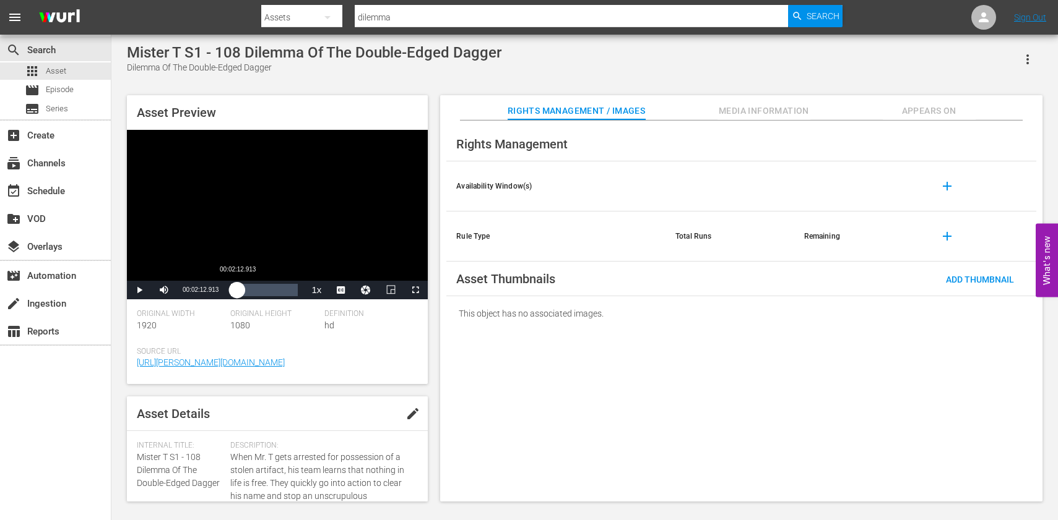
click at [237, 291] on div "00:00:37.474" at bounding box center [234, 290] width 6 height 12
click at [261, 291] on div "Loaded : 17.98% 00:10:11.402 00:03:13.289" at bounding box center [264, 290] width 67 height 12
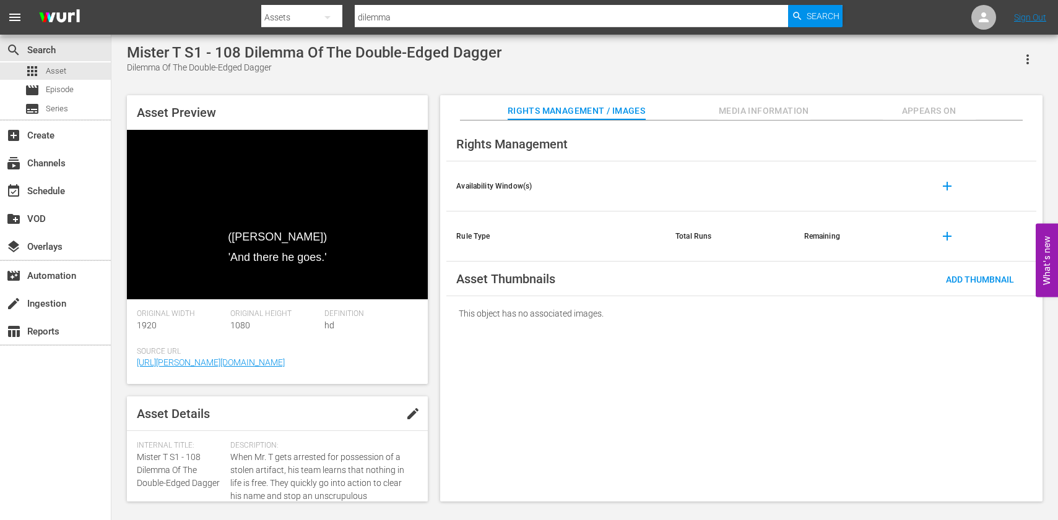
click at [439, 320] on div "Asset Preview ([PERSON_NAME]) 'And there he goes.' Video Player is loading. Pla…" at bounding box center [585, 292] width 928 height 407
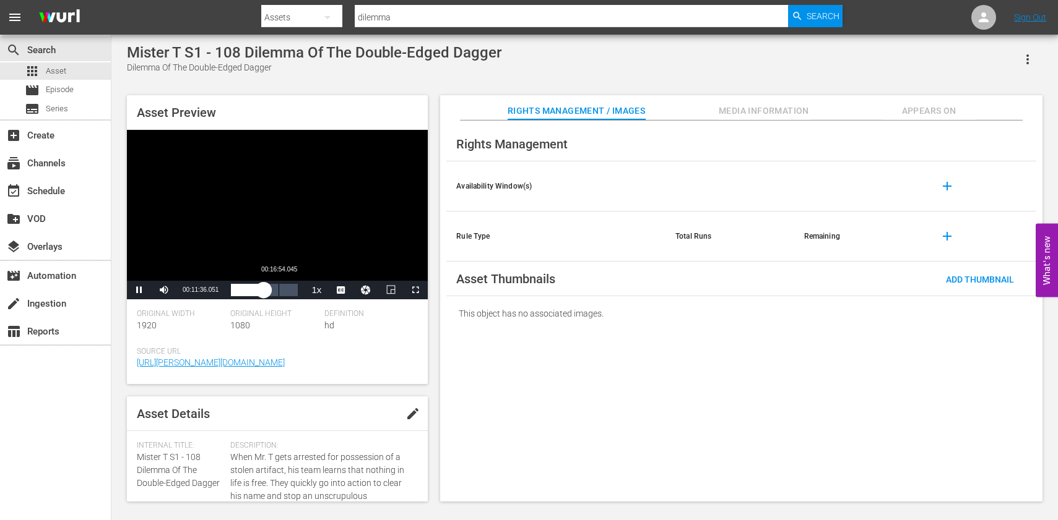
click at [278, 293] on div "Loaded : 52.70% 00:16:54.045 00:11:36.227" at bounding box center [264, 290] width 67 height 12
click at [295, 292] on div "Loaded : 78.65% 00:23:02.301 00:17:49.485" at bounding box center [264, 290] width 67 height 12
click at [52, 70] on span "Asset" at bounding box center [56, 71] width 20 height 12
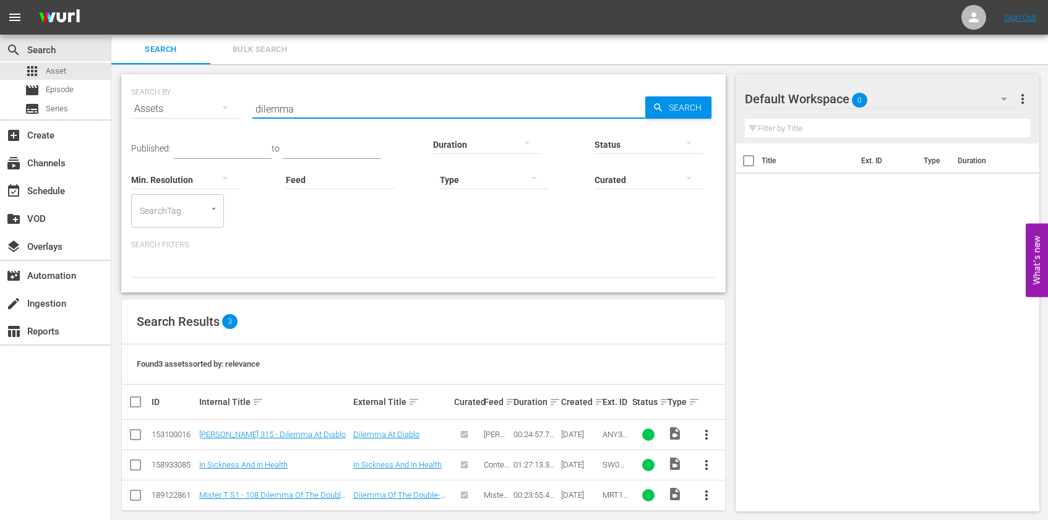
drag, startPoint x: 308, startPoint y: 112, endPoint x: 168, endPoint y: 100, distance: 139.8
click at [168, 100] on div "SEARCH BY Search By Assets Search ID, Title, Description, Keywords, or Category…" at bounding box center [423, 101] width 585 height 45
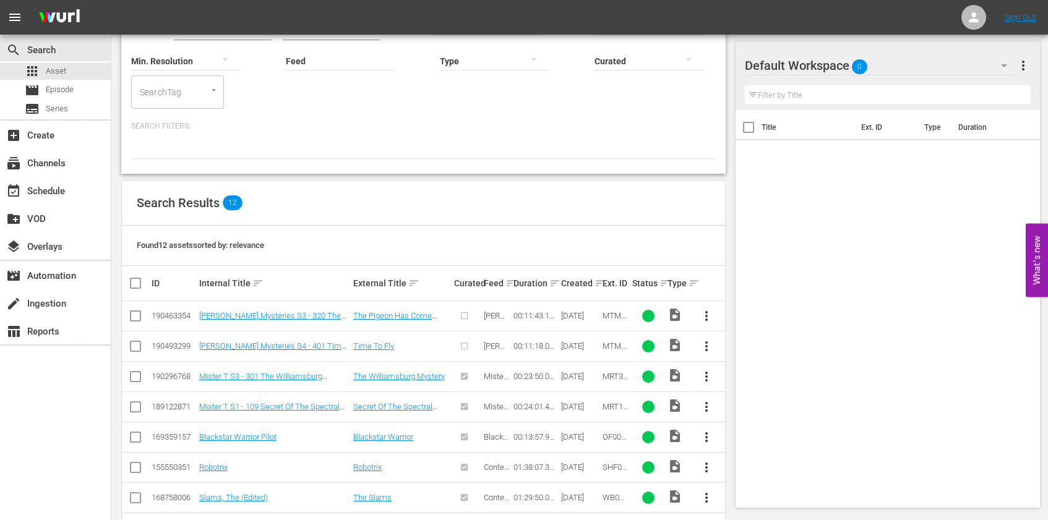
scroll to position [124, 0]
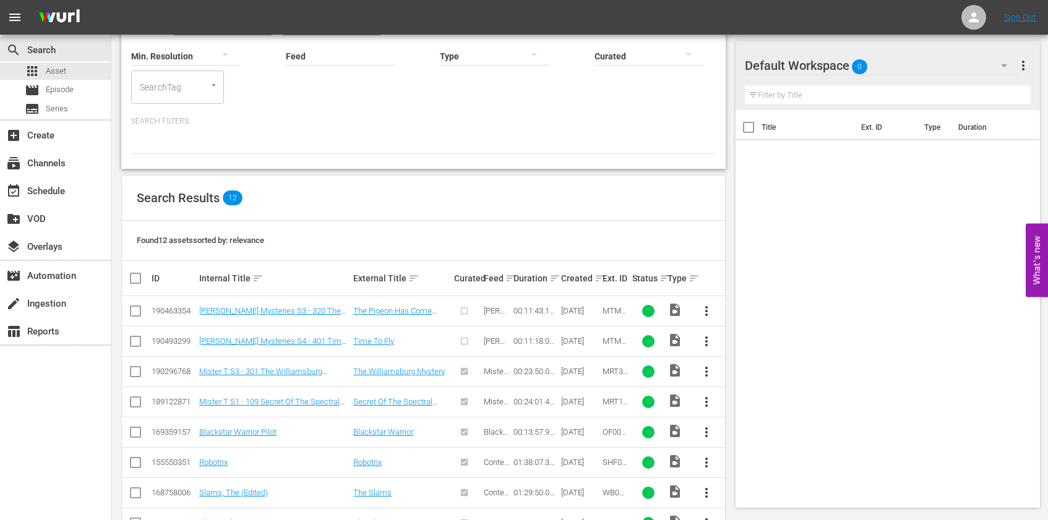
type input "secret of the sp"
